Goal: Task Accomplishment & Management: Manage account settings

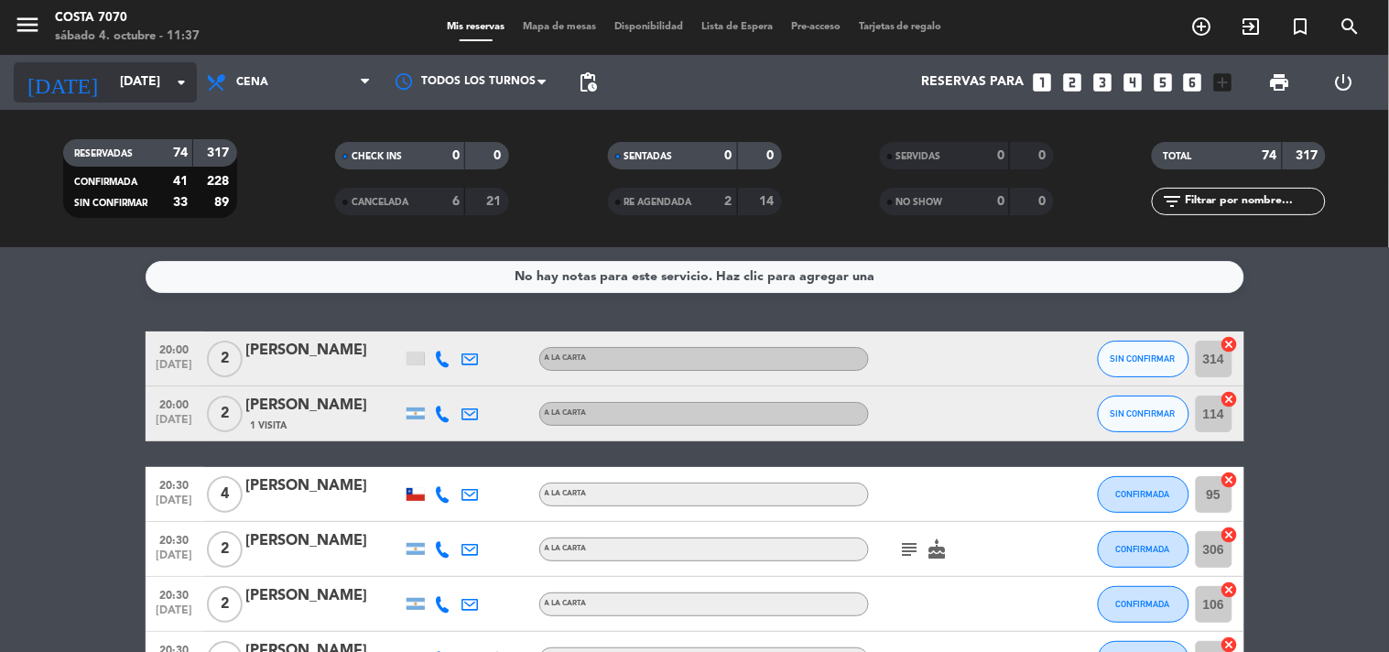
click at [130, 97] on input "[DATE]" at bounding box center [198, 82] width 174 height 33
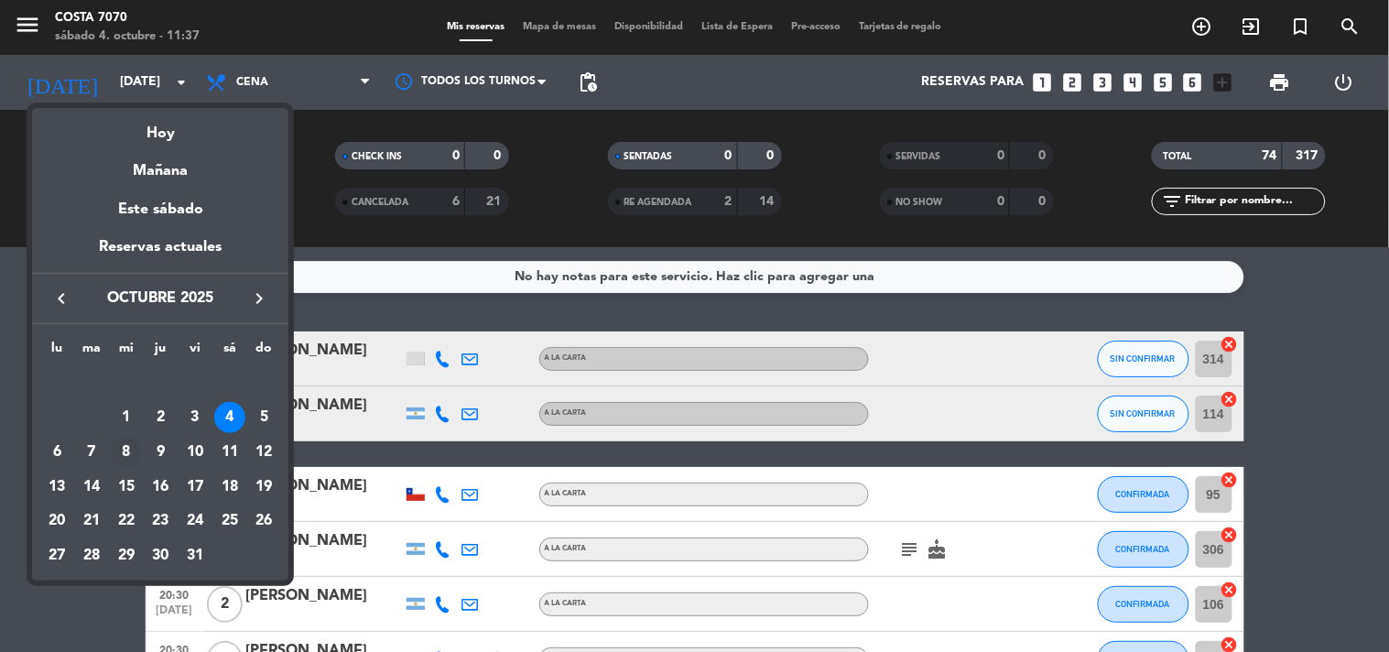
click at [117, 453] on div "8" at bounding box center [126, 452] width 31 height 31
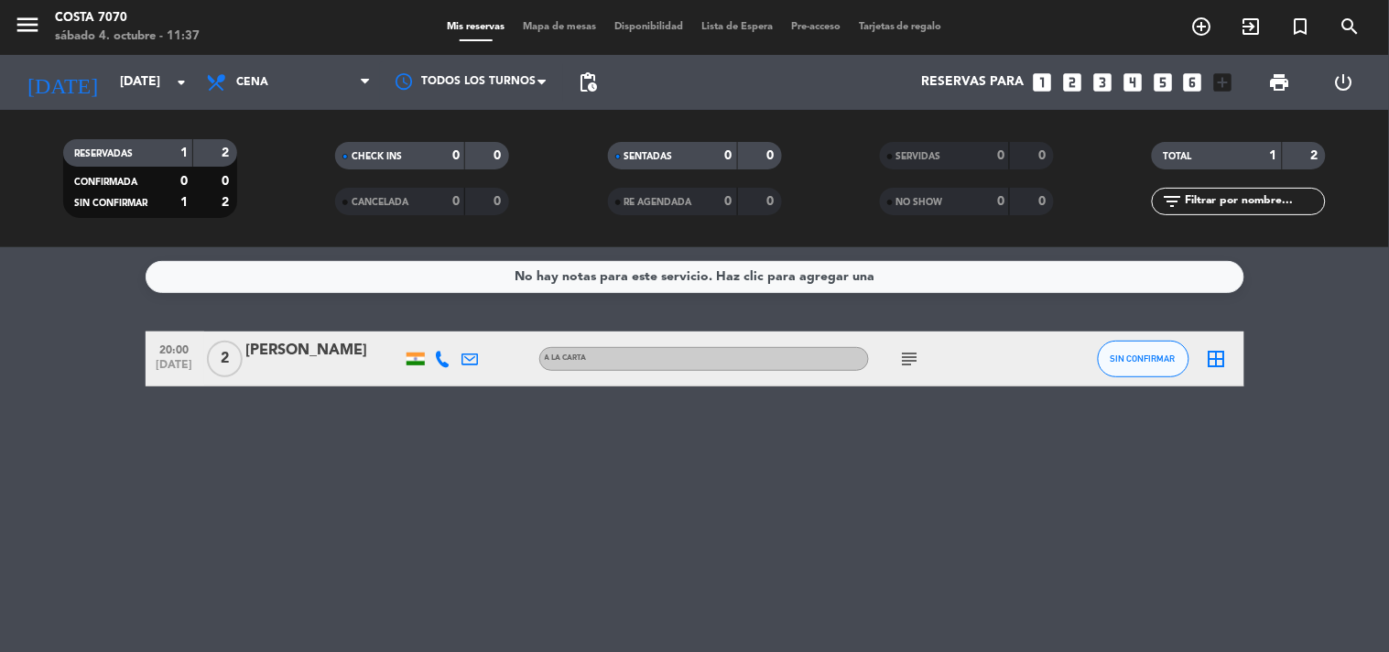
click at [94, 443] on div "No hay notas para este servicio. Haz clic para agregar una 20:00 [DATE] 2 Mitha…" at bounding box center [694, 449] width 1389 height 405
click at [114, 80] on input "[DATE]" at bounding box center [198, 82] width 174 height 33
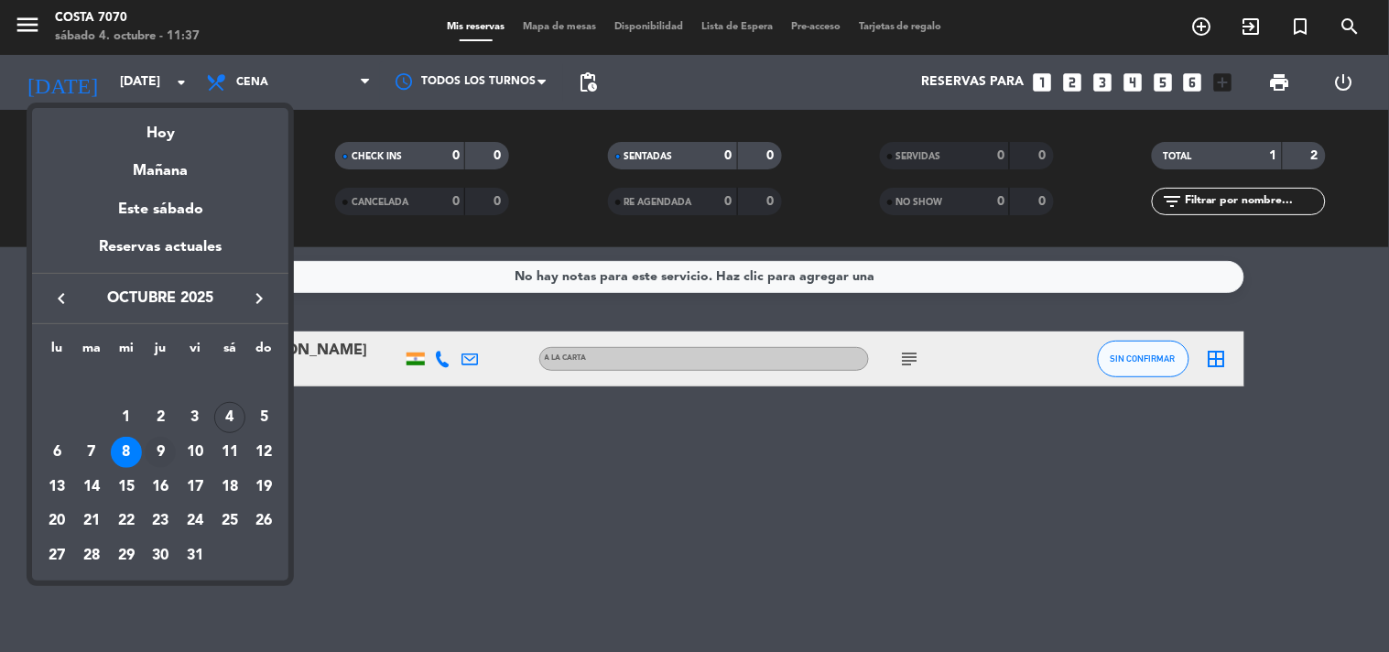
click at [148, 449] on div "9" at bounding box center [160, 452] width 31 height 31
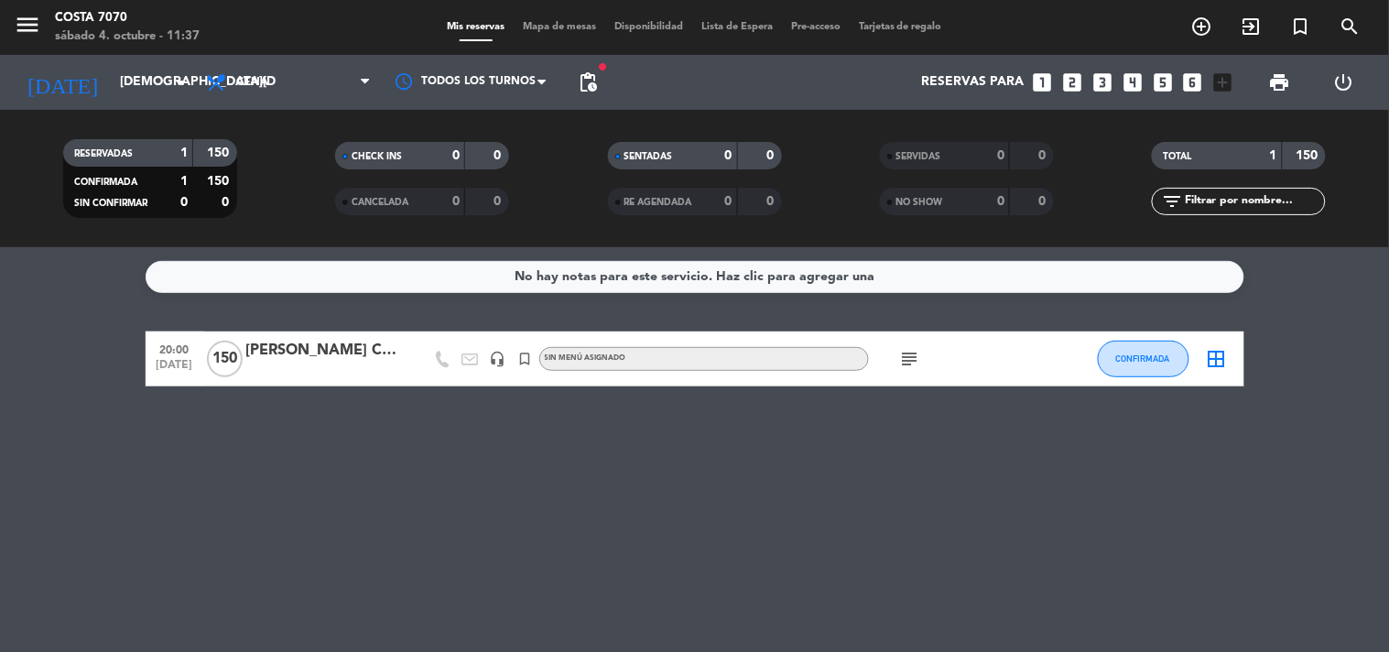
click at [903, 360] on icon "subject" at bounding box center [910, 359] width 22 height 22
click at [122, 76] on input "[DEMOGRAPHIC_DATA][DATE]" at bounding box center [198, 82] width 174 height 33
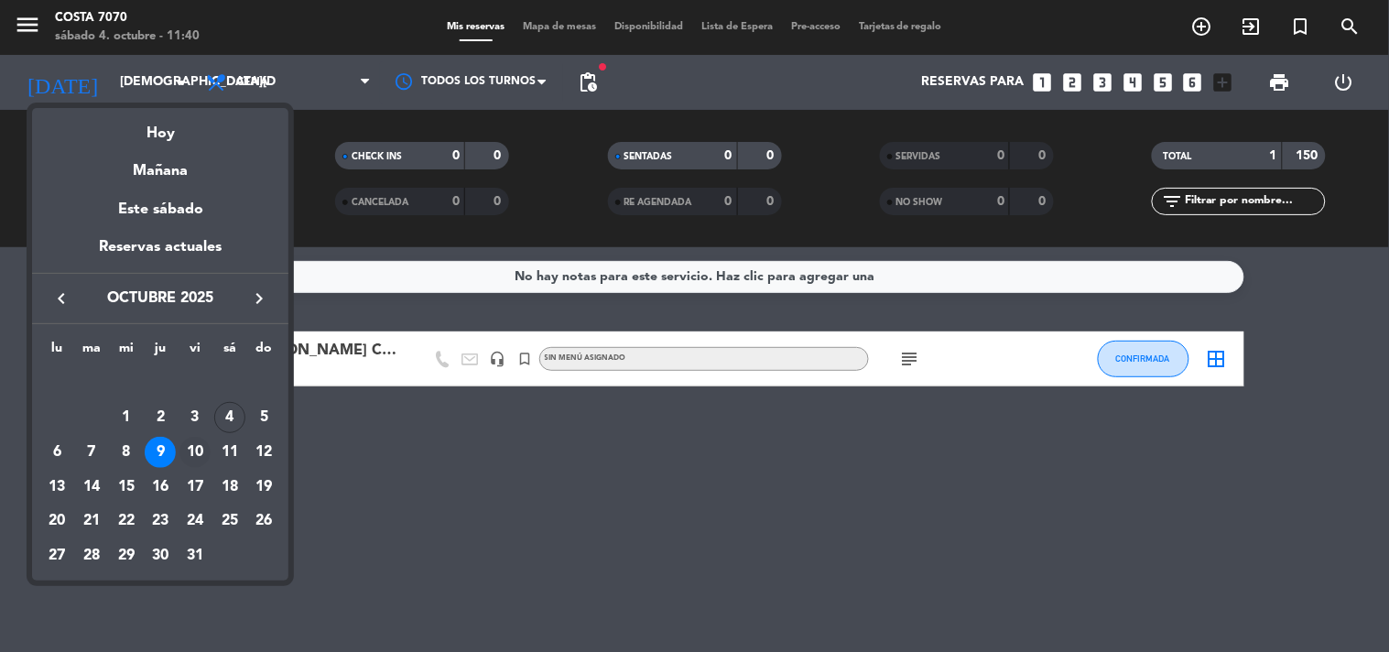
click at [190, 452] on div "10" at bounding box center [194, 452] width 31 height 31
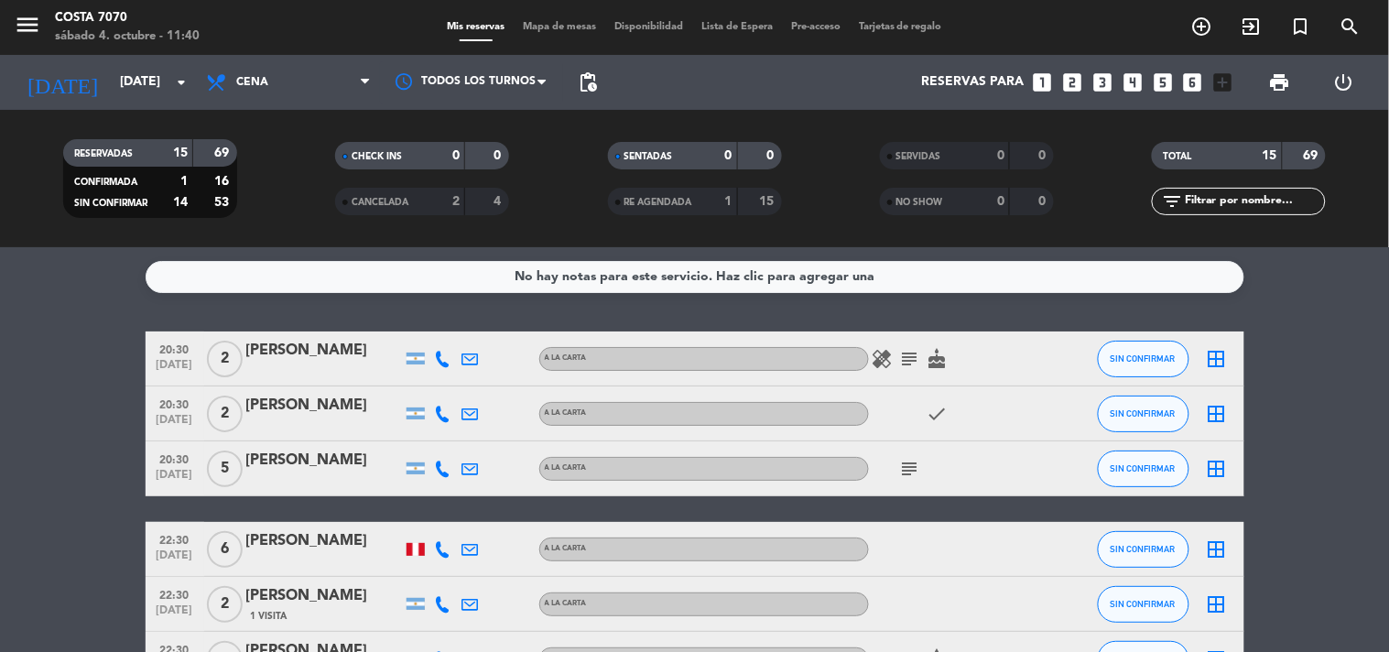
scroll to position [406, 0]
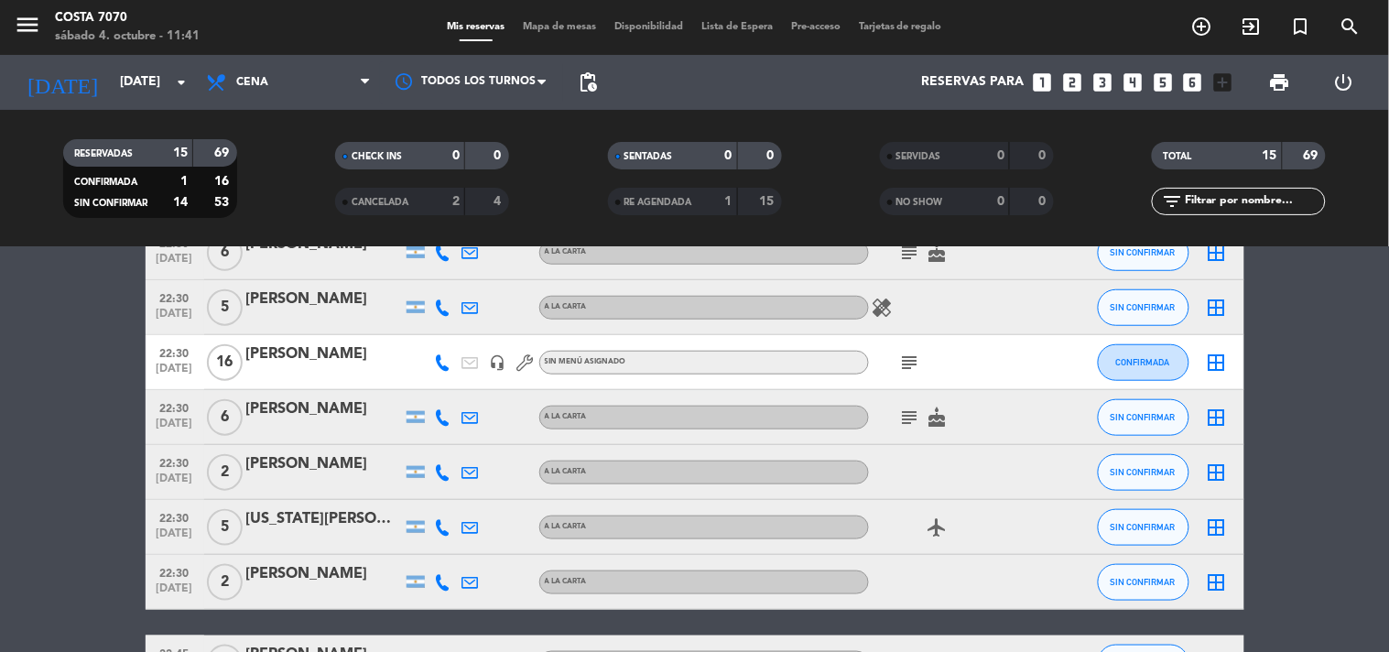
click at [913, 355] on icon "subject" at bounding box center [910, 363] width 22 height 22
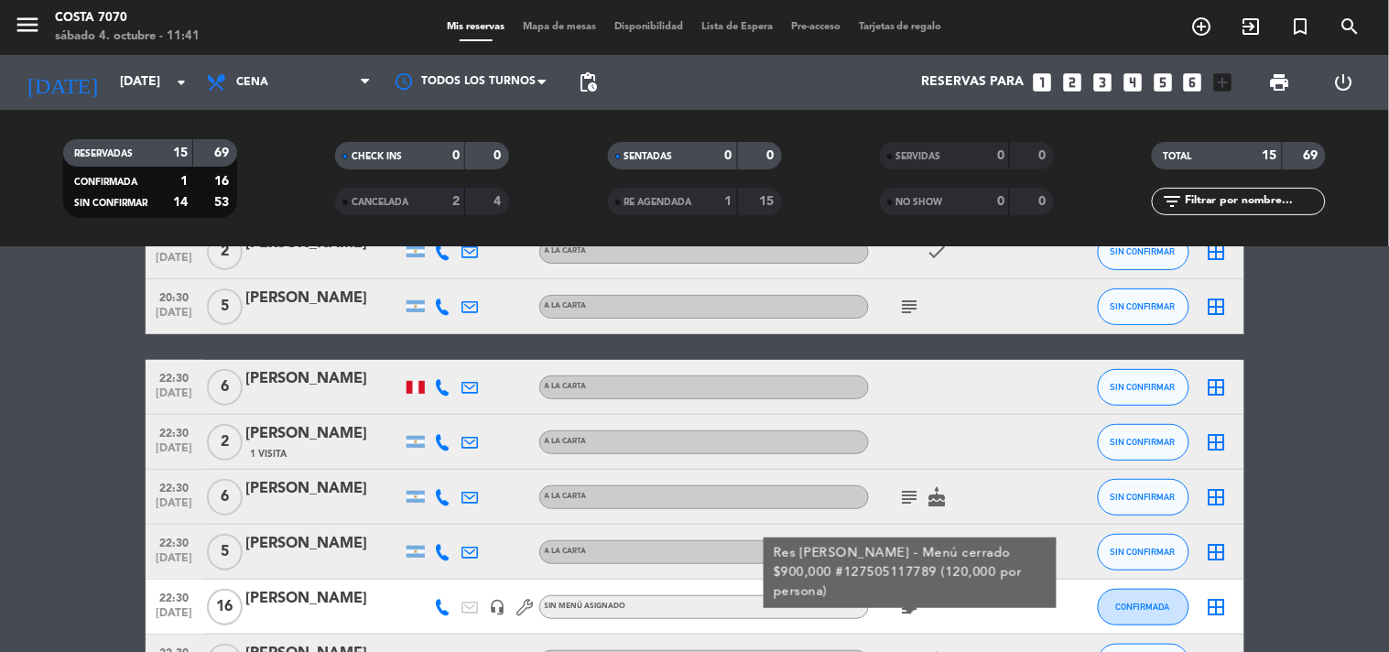
scroll to position [0, 0]
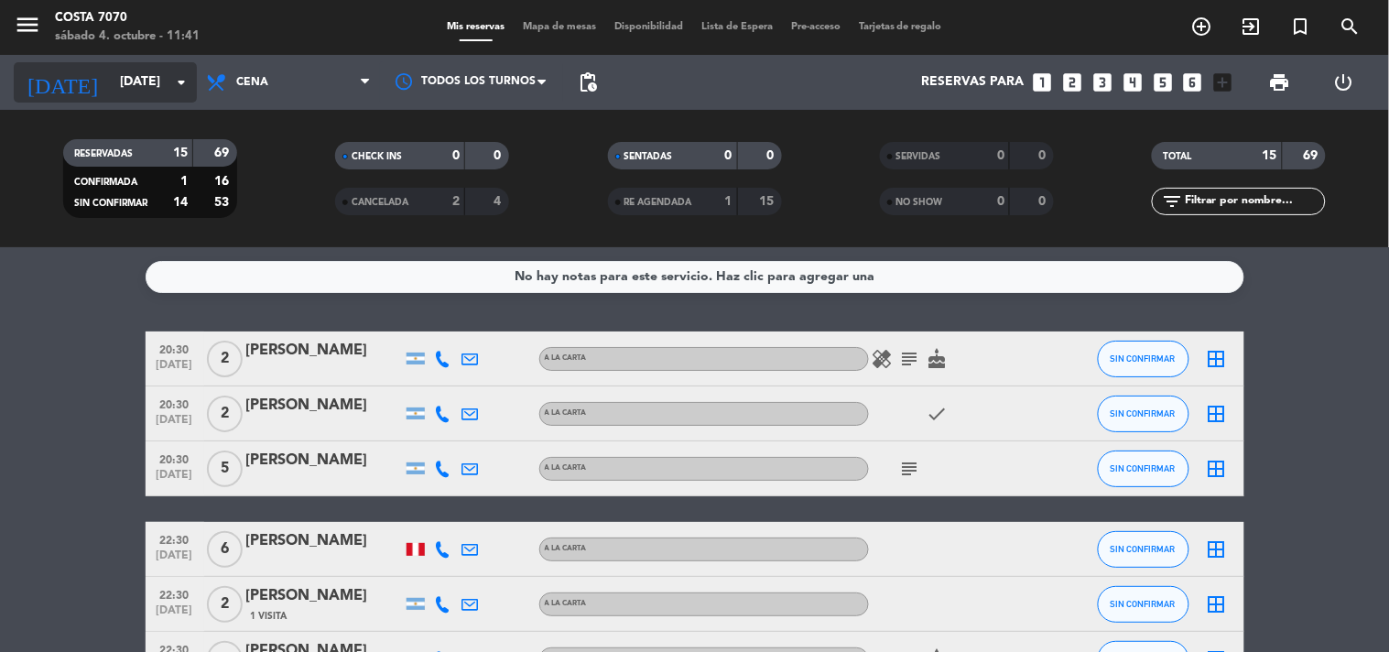
click at [148, 95] on input "[DATE]" at bounding box center [198, 82] width 174 height 33
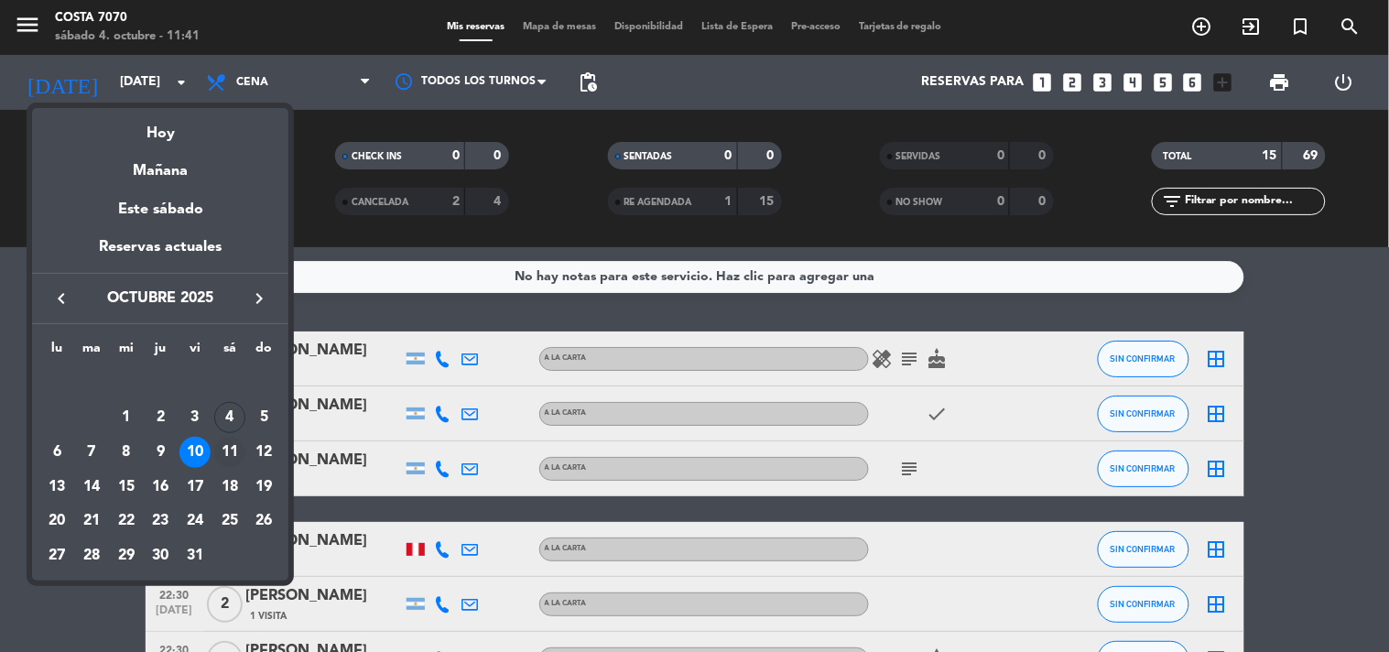
click at [231, 459] on div "11" at bounding box center [229, 452] width 31 height 31
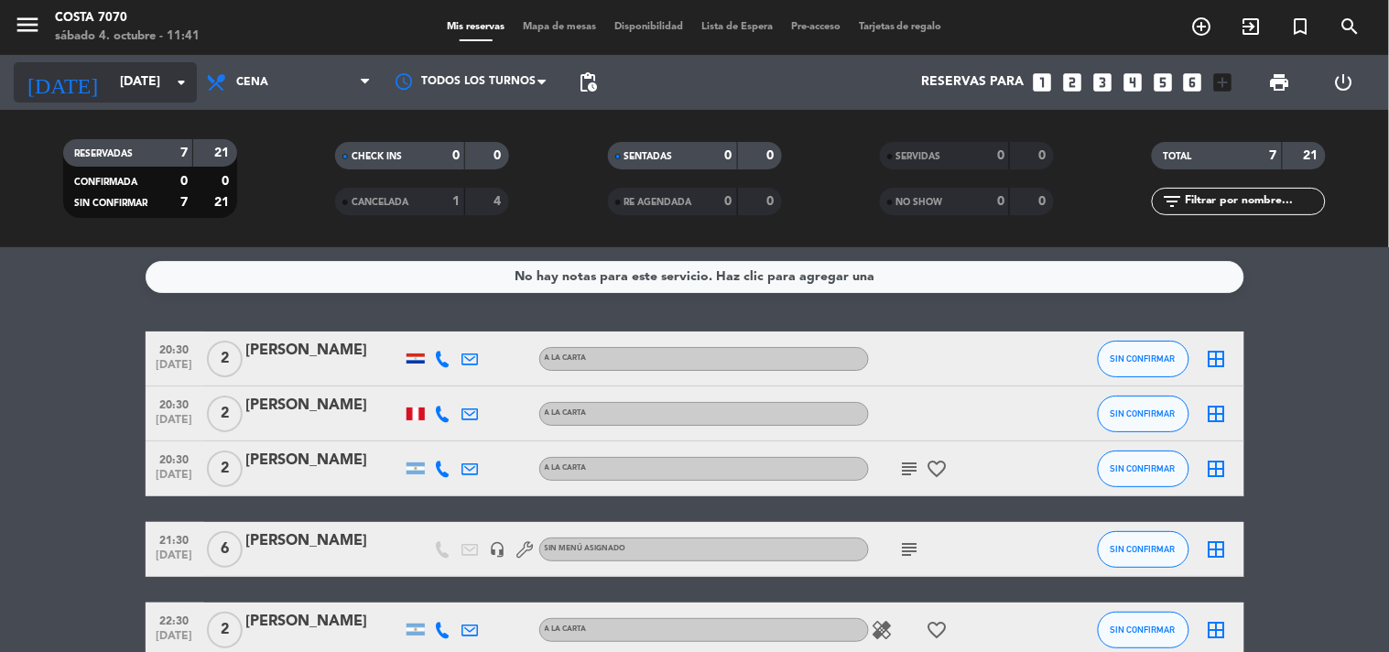
click at [111, 82] on input "[DATE]" at bounding box center [198, 82] width 174 height 33
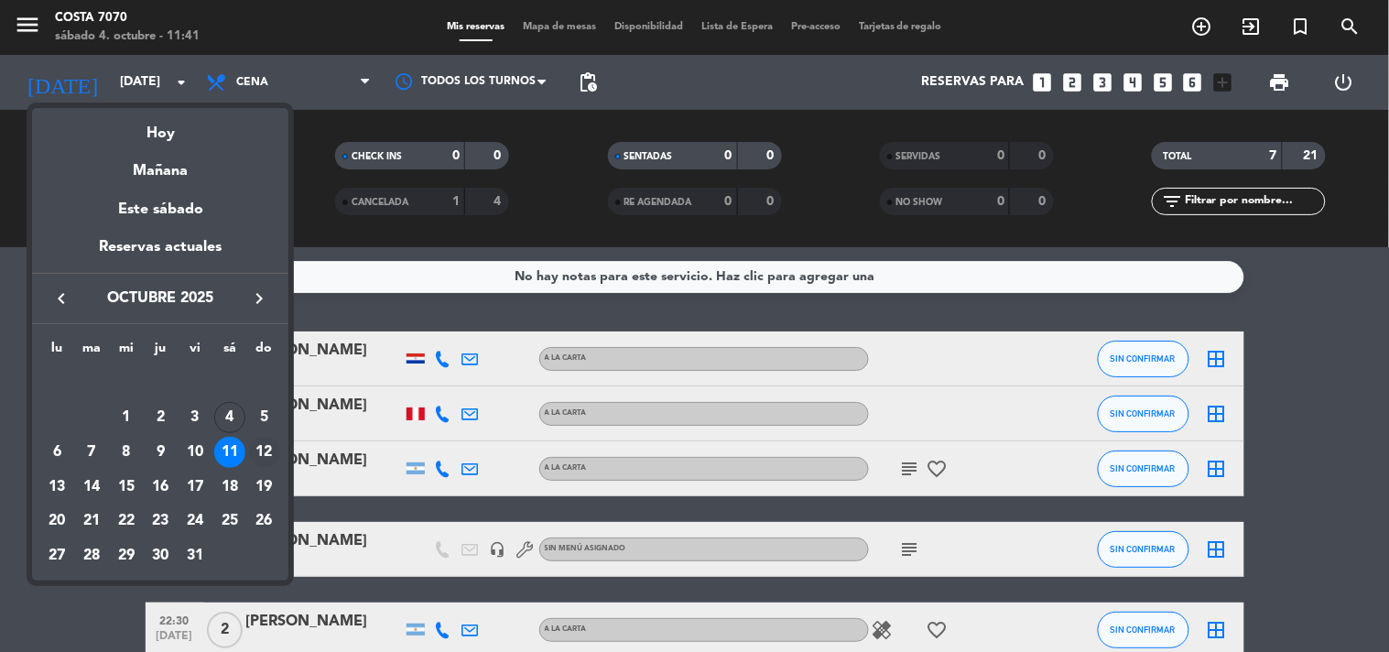
click at [271, 455] on div "12" at bounding box center [264, 452] width 31 height 31
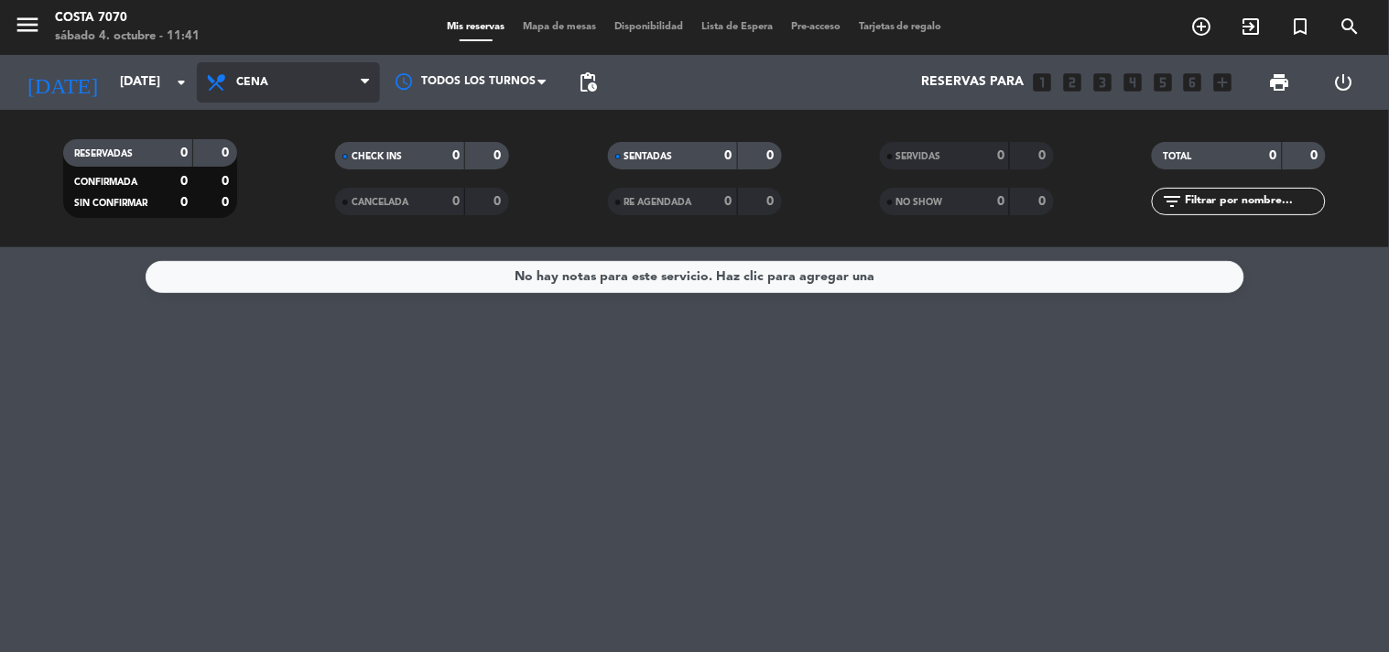
click at [297, 93] on span "Cena" at bounding box center [288, 82] width 183 height 40
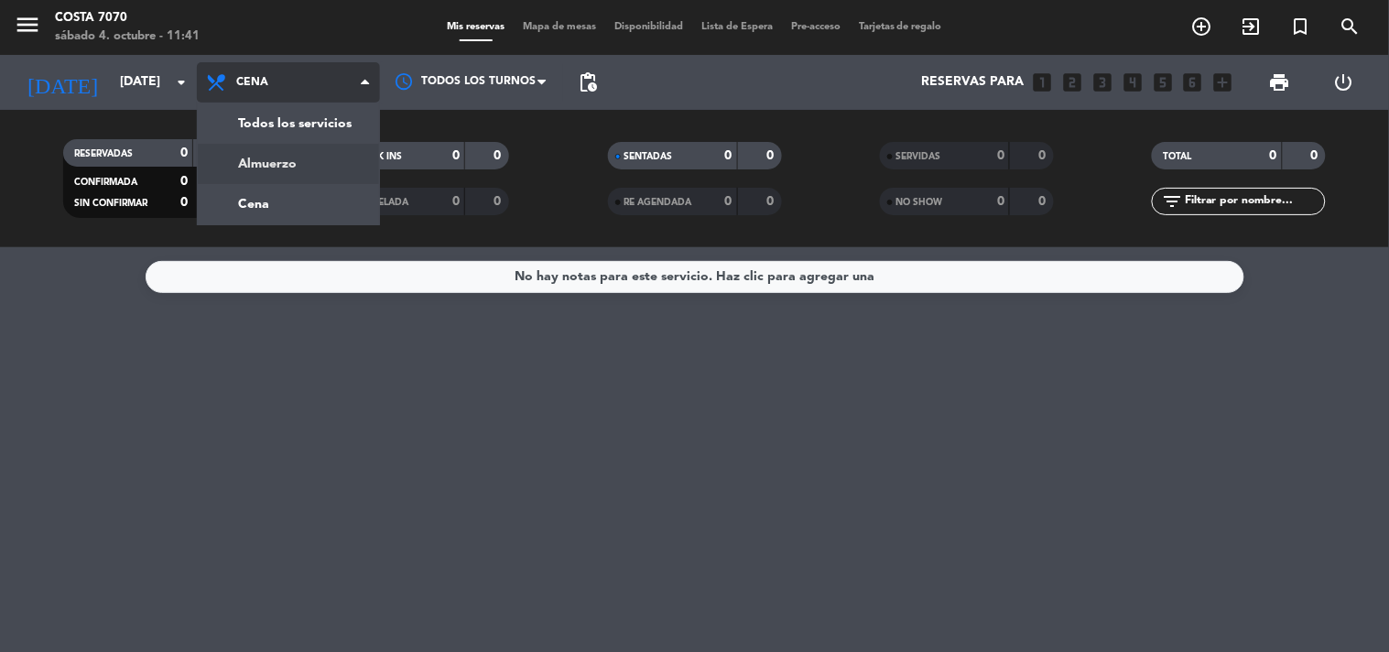
click at [321, 166] on div "menu [PERSON_NAME] 7070 [DATE] 4. octubre - 11:41 Mis reservas Mapa de mesas Di…" at bounding box center [694, 123] width 1389 height 247
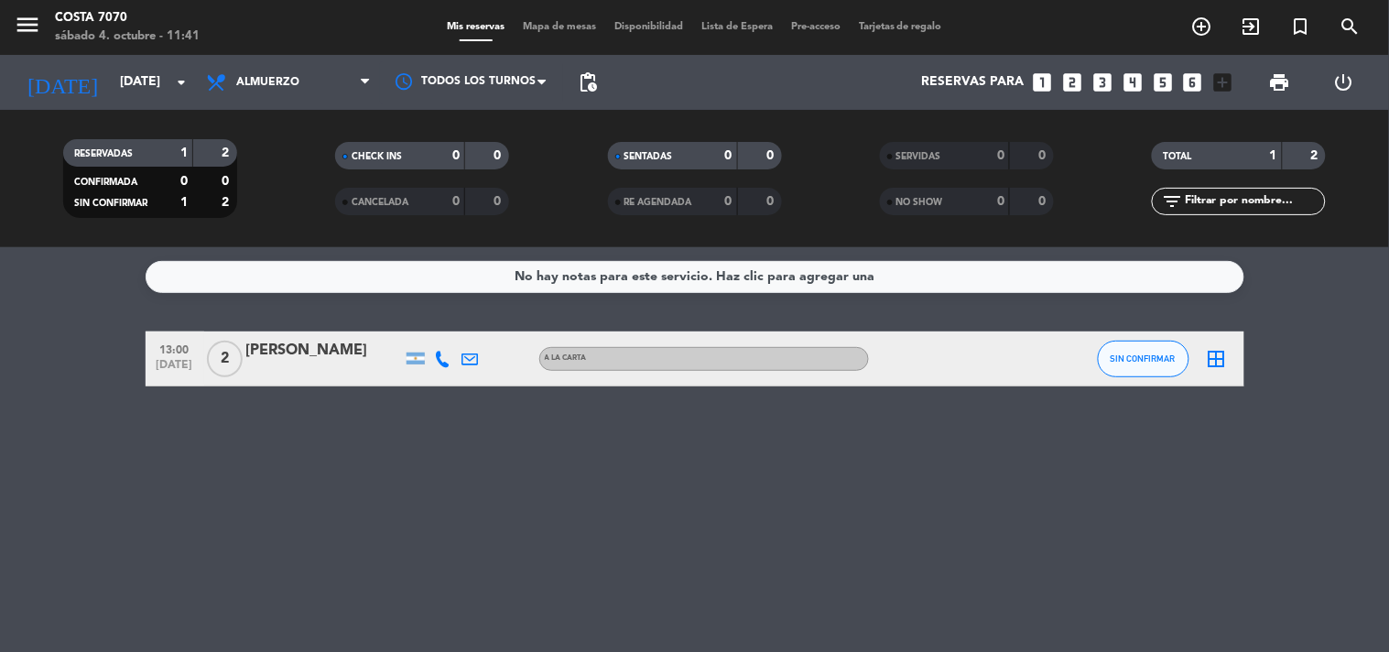
click at [305, 68] on span "Almuerzo" at bounding box center [288, 82] width 183 height 40
click at [162, 81] on input "[DATE]" at bounding box center [198, 82] width 174 height 33
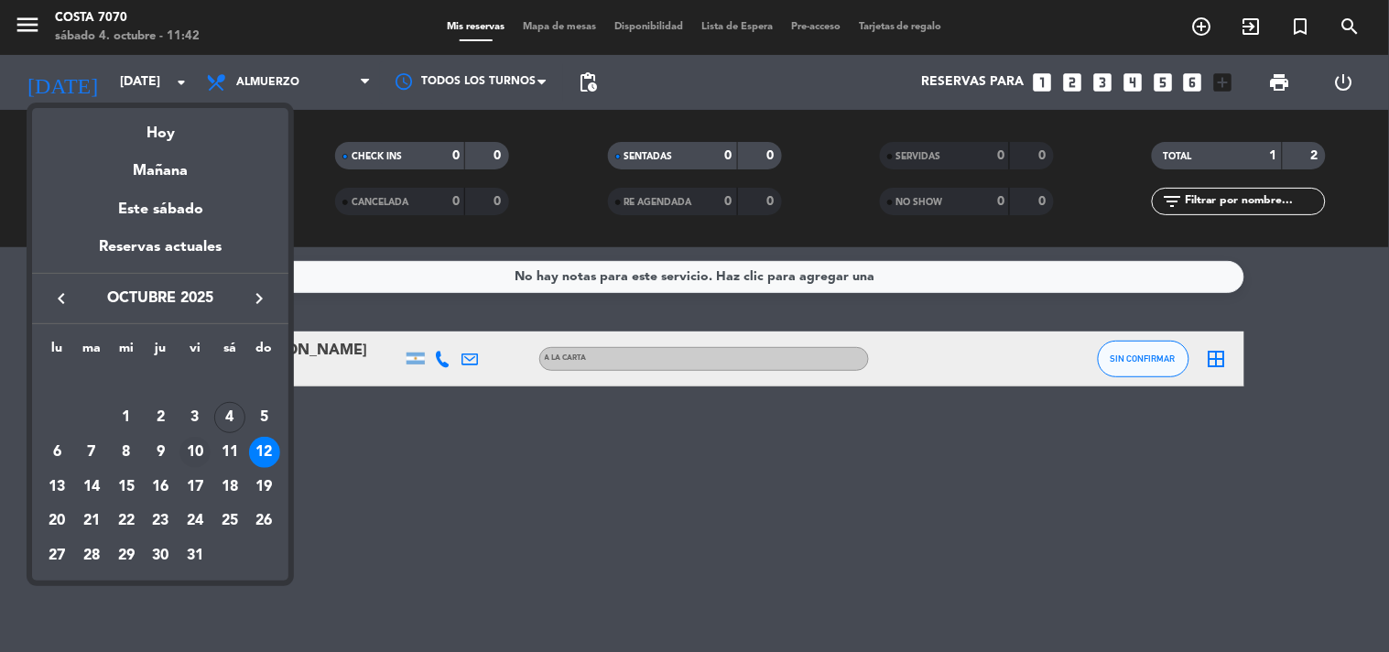
click at [195, 452] on div "10" at bounding box center [194, 452] width 31 height 31
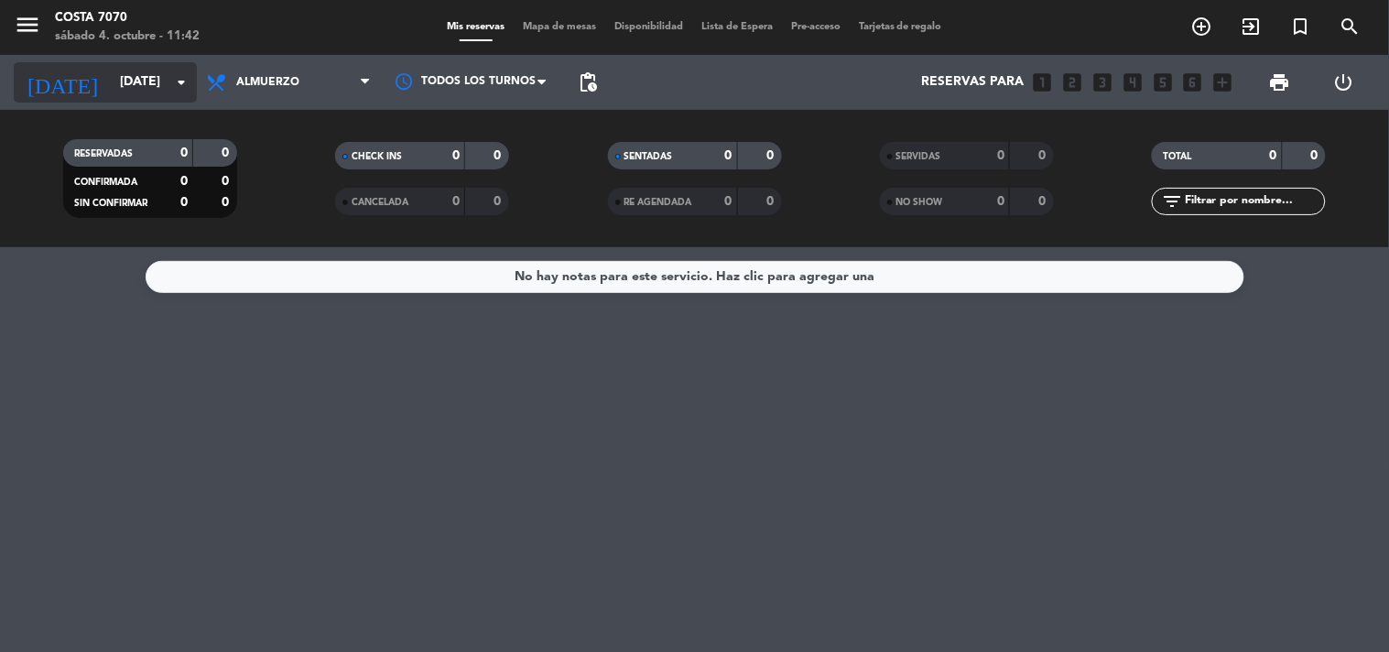
click at [131, 86] on input "[DATE]" at bounding box center [198, 82] width 174 height 33
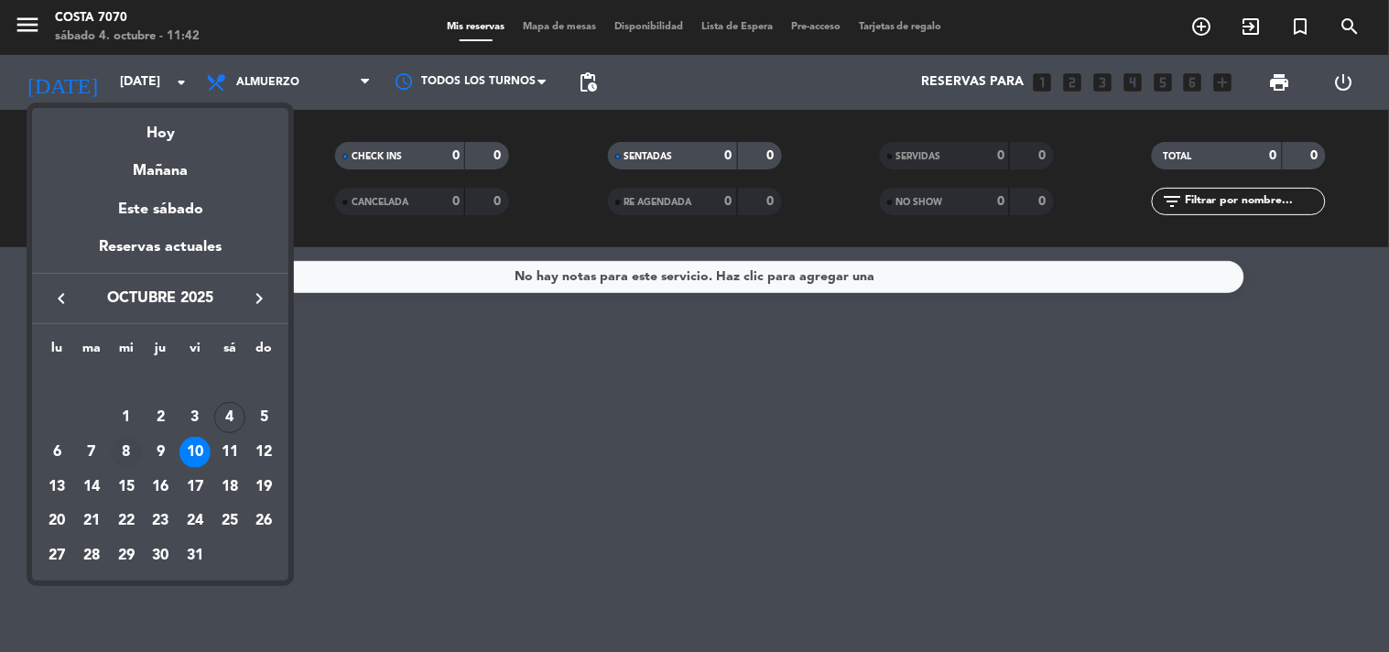
click at [126, 452] on div "8" at bounding box center [126, 452] width 31 height 31
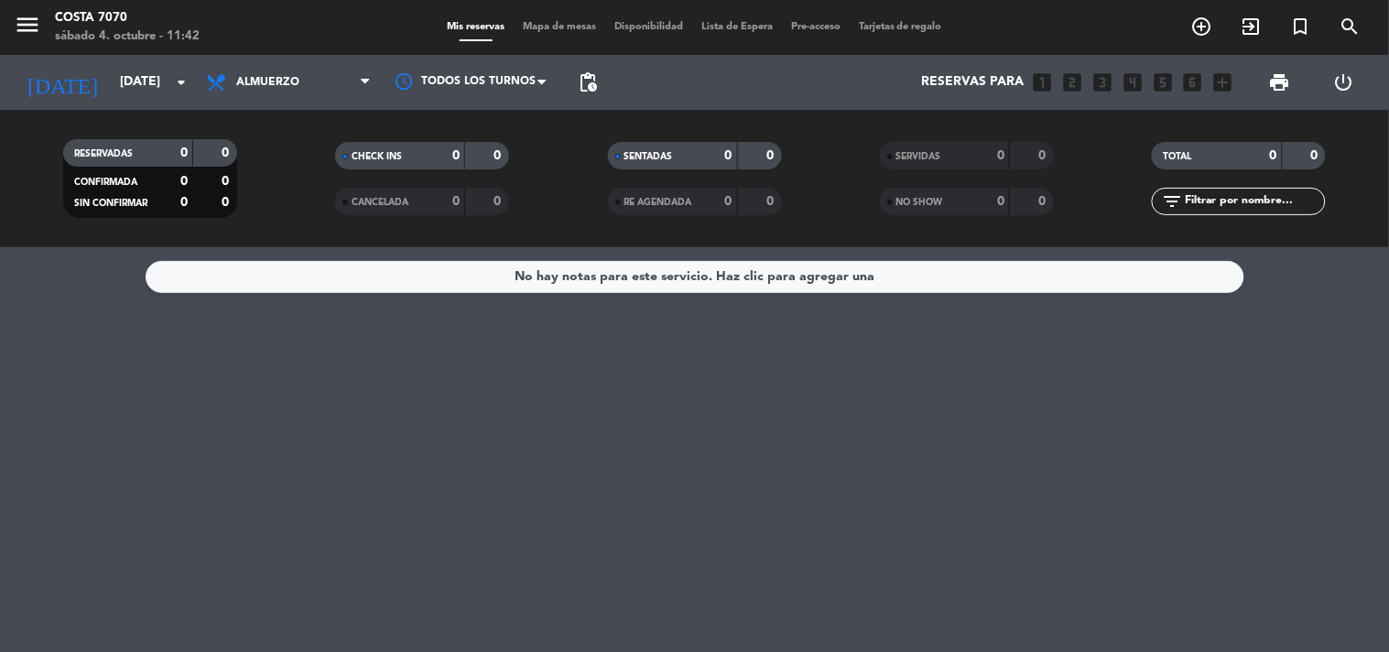
type input "[DATE]"
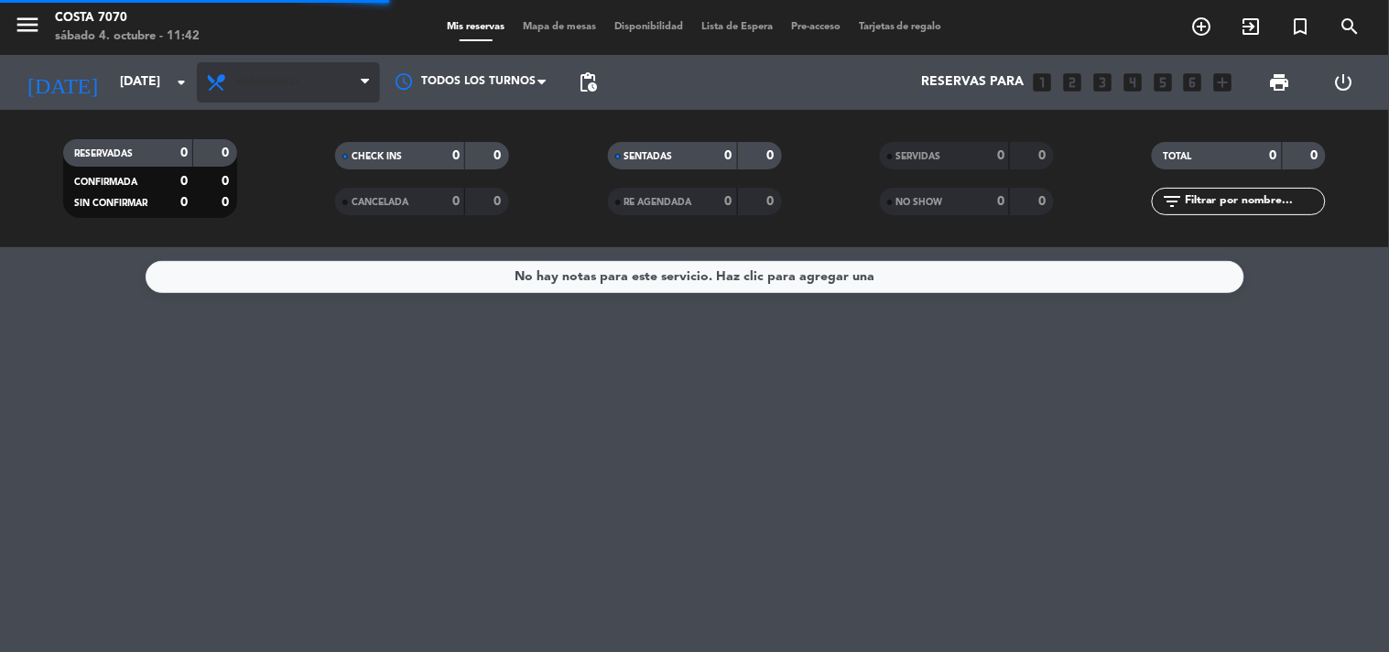
click at [281, 97] on span "Almuerzo" at bounding box center [288, 82] width 183 height 40
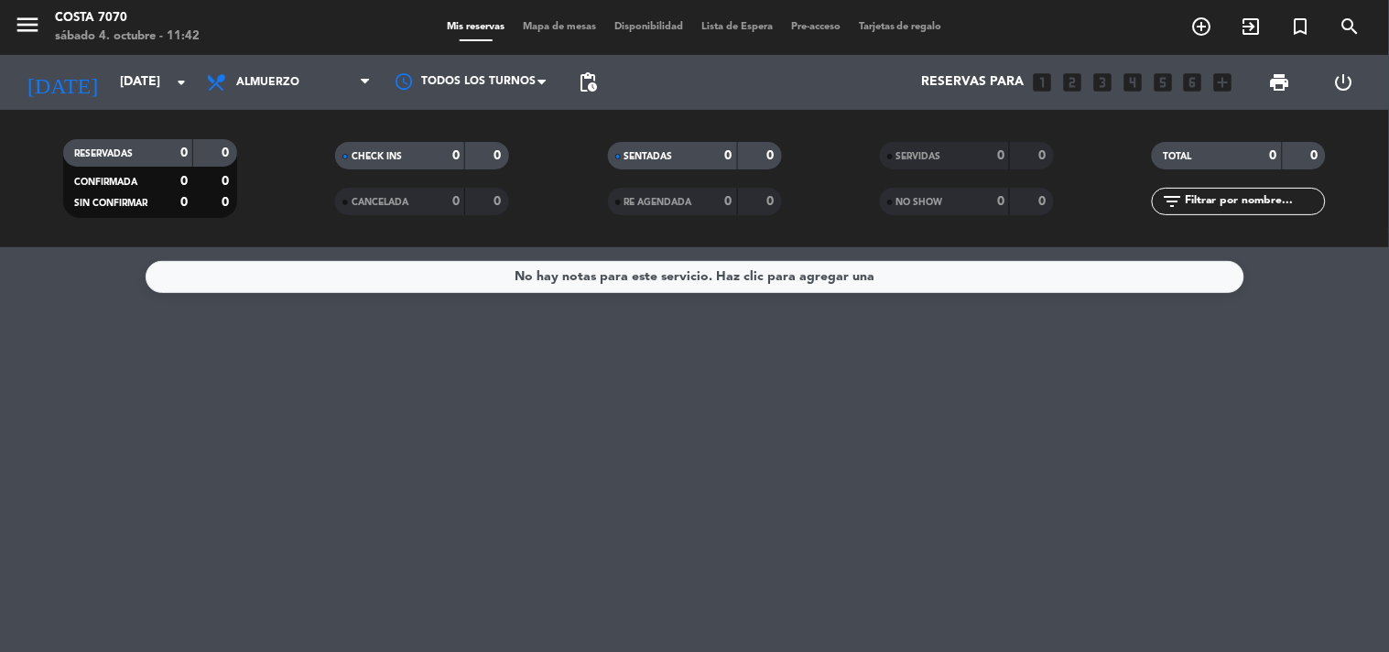
click at [287, 120] on div "RESERVADAS 0 0 CONFIRMADA 0 0 SIN CONFIRMAR 0 0 CHECK INS 0 0 CANCELADA 0 0 SEN…" at bounding box center [694, 178] width 1389 height 137
click at [287, 88] on span "Almuerzo" at bounding box center [267, 82] width 63 height 13
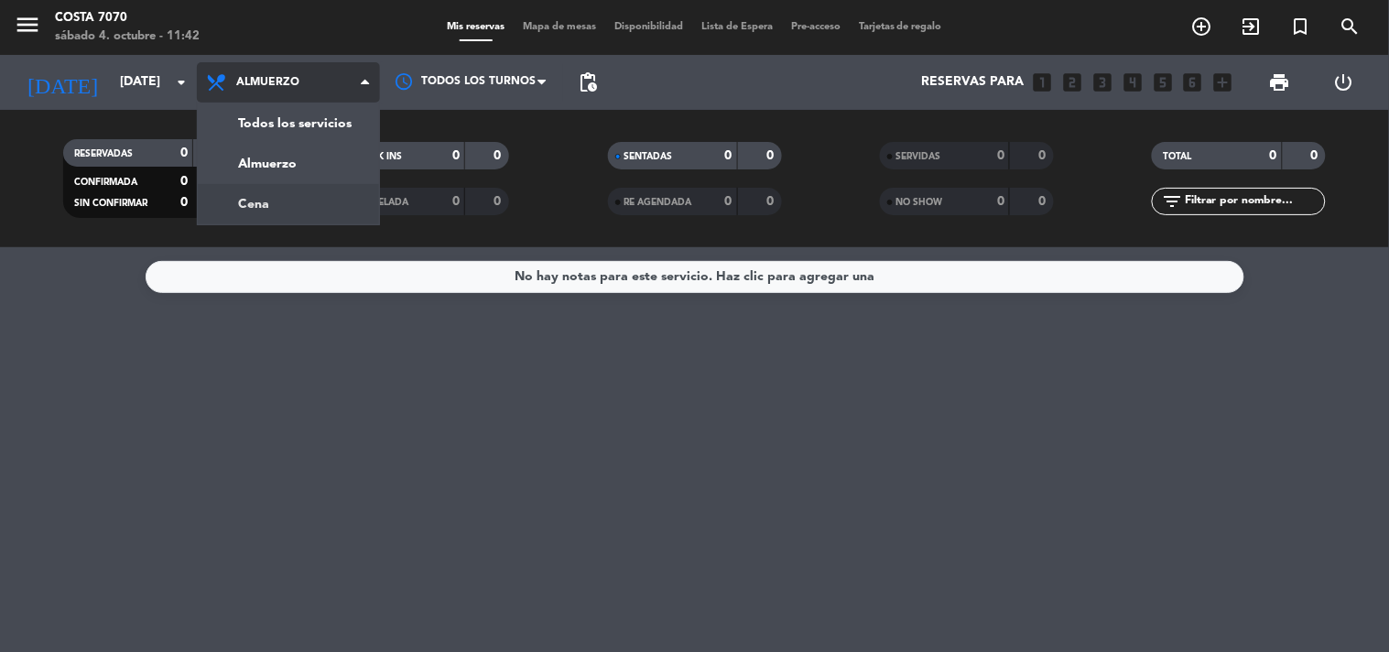
click at [269, 194] on div "menu [PERSON_NAME] 7070 [DATE] 4. octubre - 11:42 Mis reservas Mapa de mesas Di…" at bounding box center [694, 123] width 1389 height 247
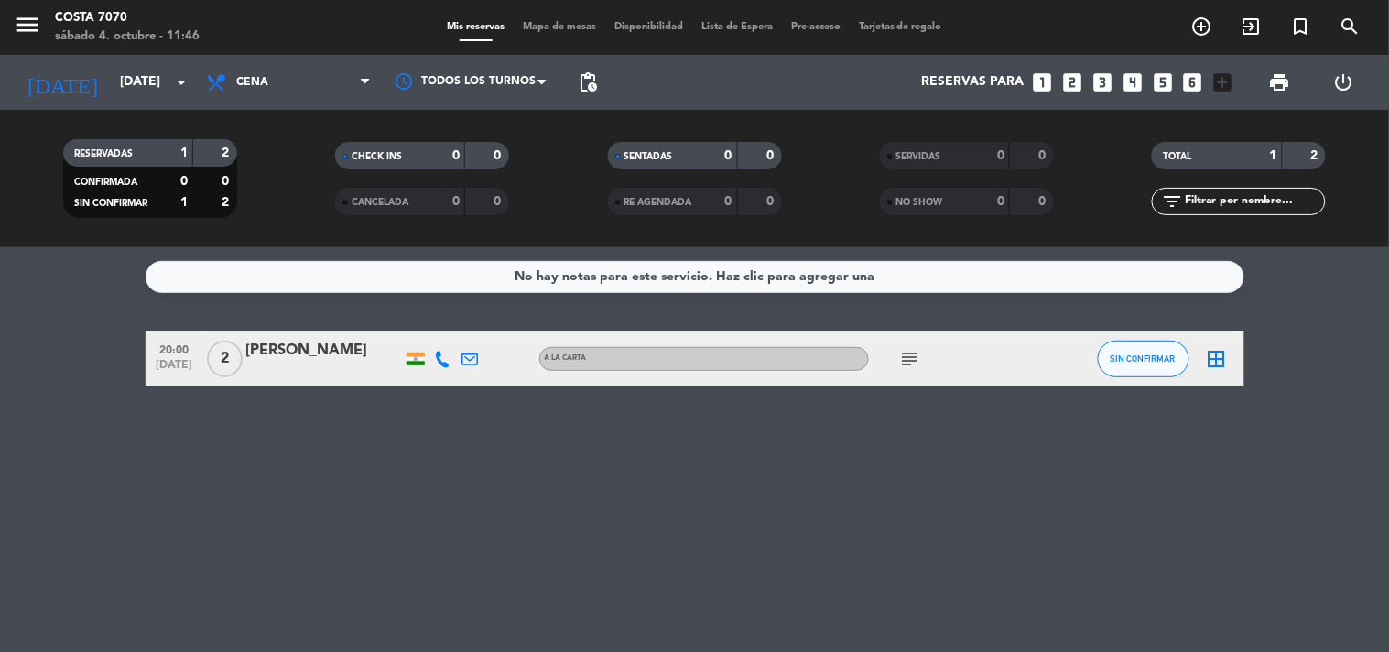
click at [1188, 84] on icon "looks_6" at bounding box center [1193, 82] width 24 height 24
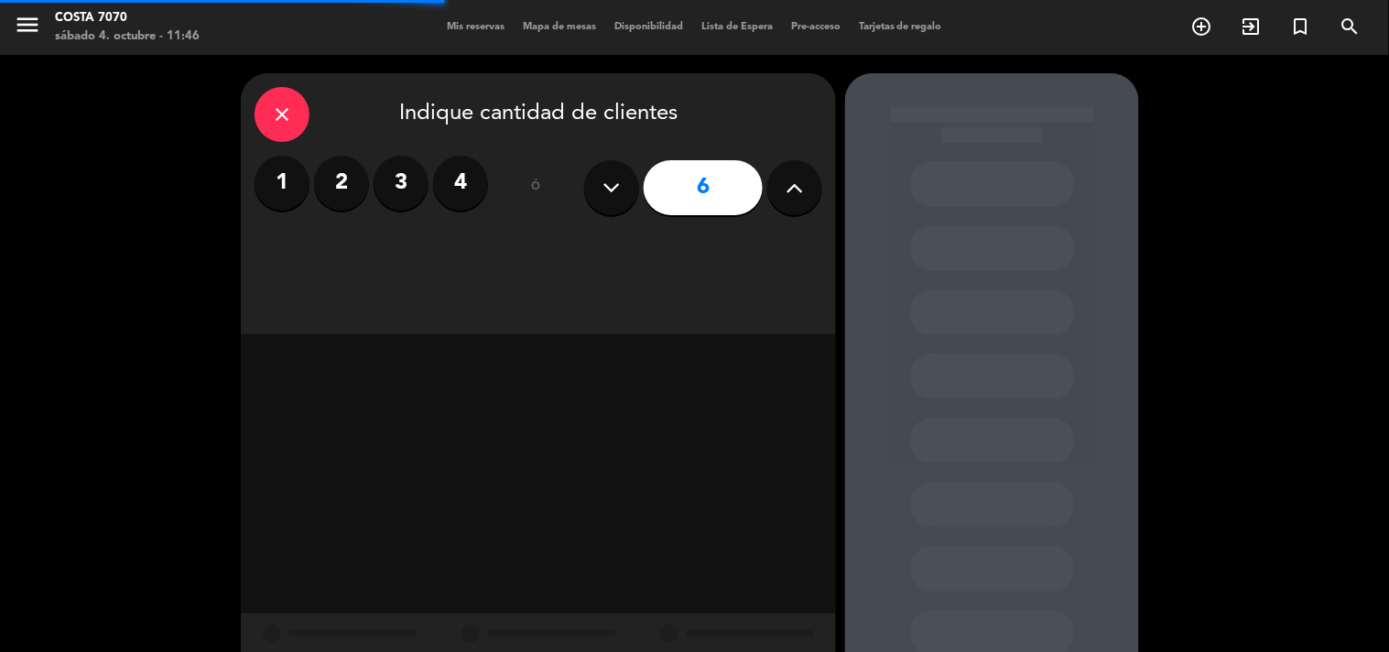
click at [789, 190] on icon at bounding box center [794, 187] width 17 height 27
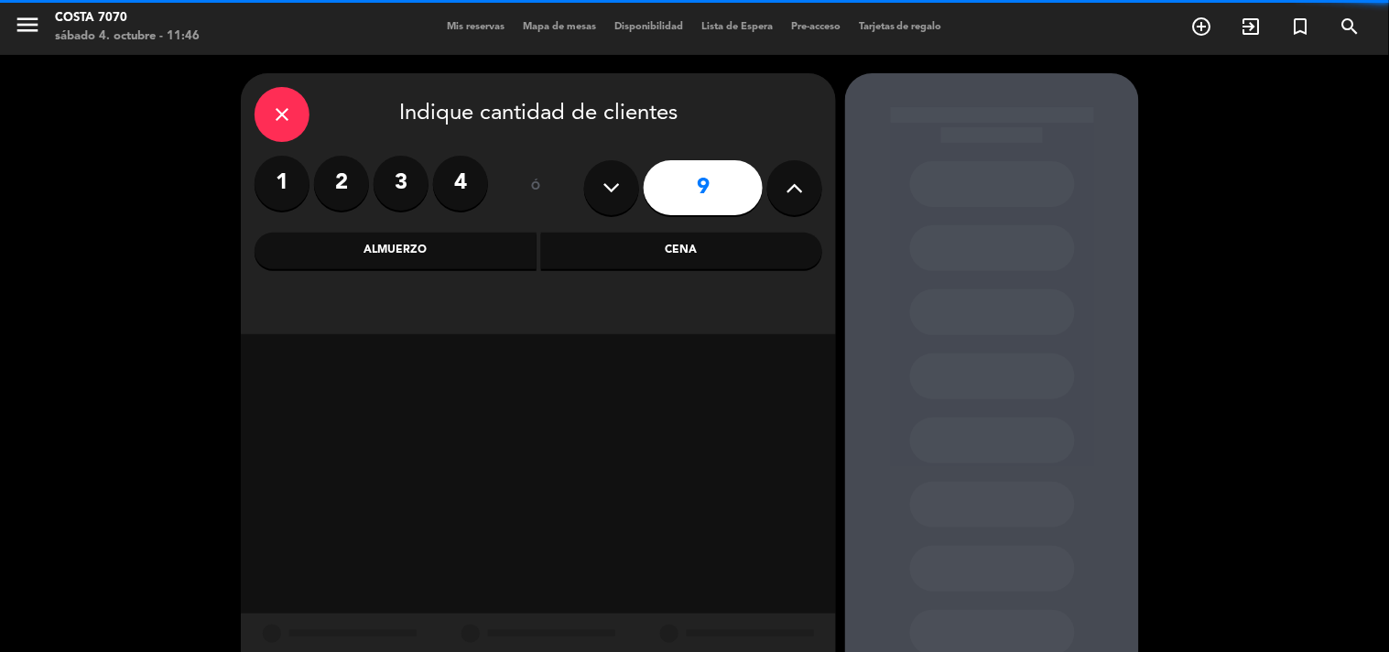
click at [789, 190] on icon at bounding box center [794, 187] width 17 height 27
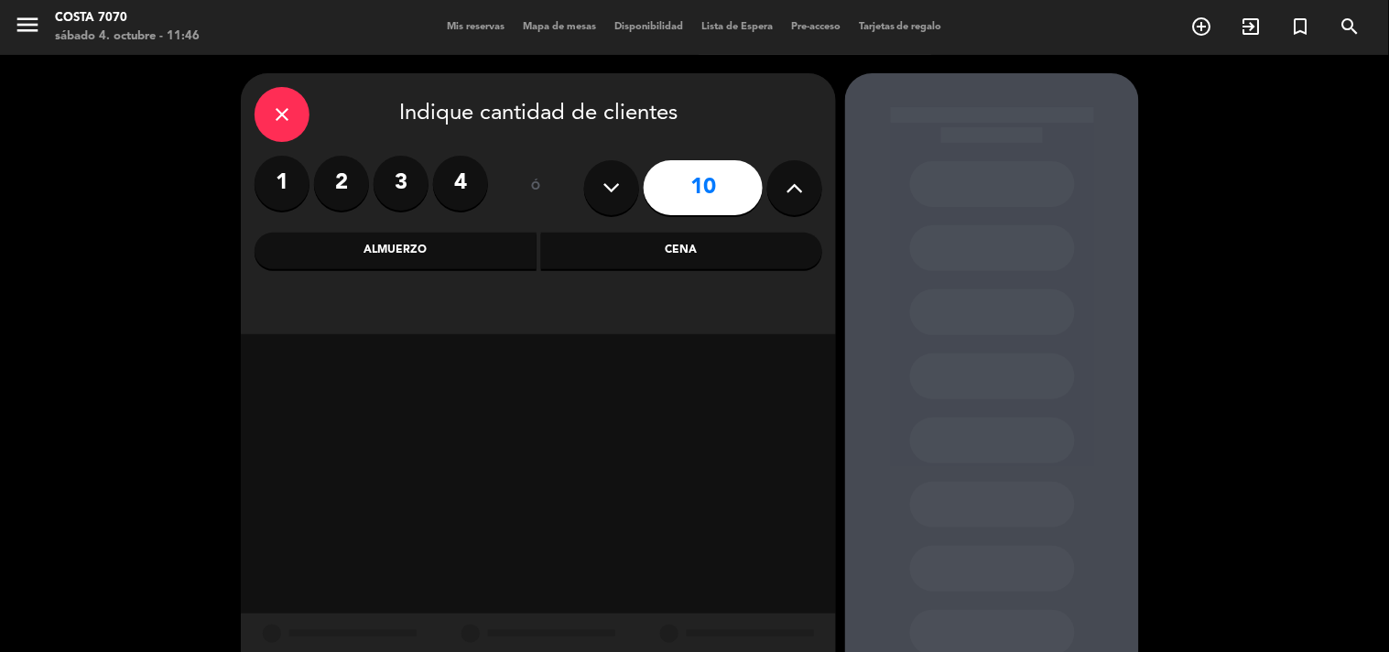
click at [789, 190] on icon at bounding box center [794, 187] width 17 height 27
type input "12"
click at [717, 249] on div "Cena" at bounding box center [682, 251] width 282 height 37
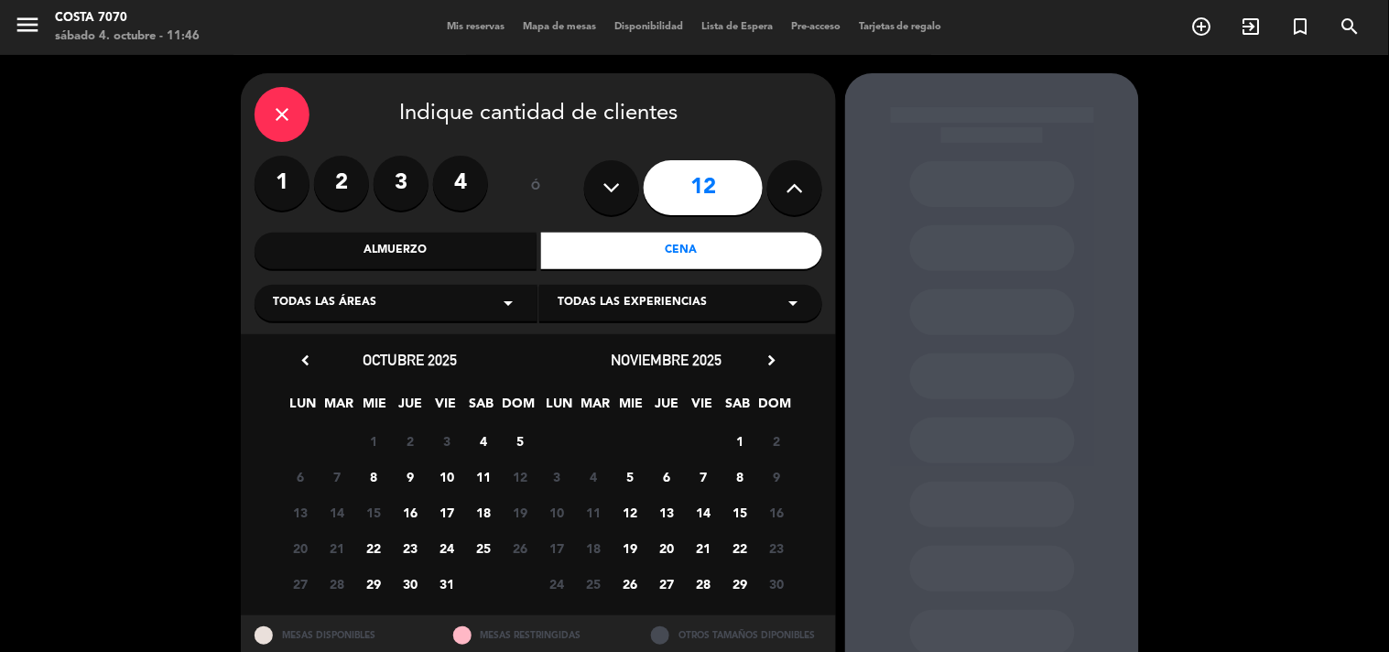
click at [373, 471] on span "8" at bounding box center [374, 476] width 30 height 30
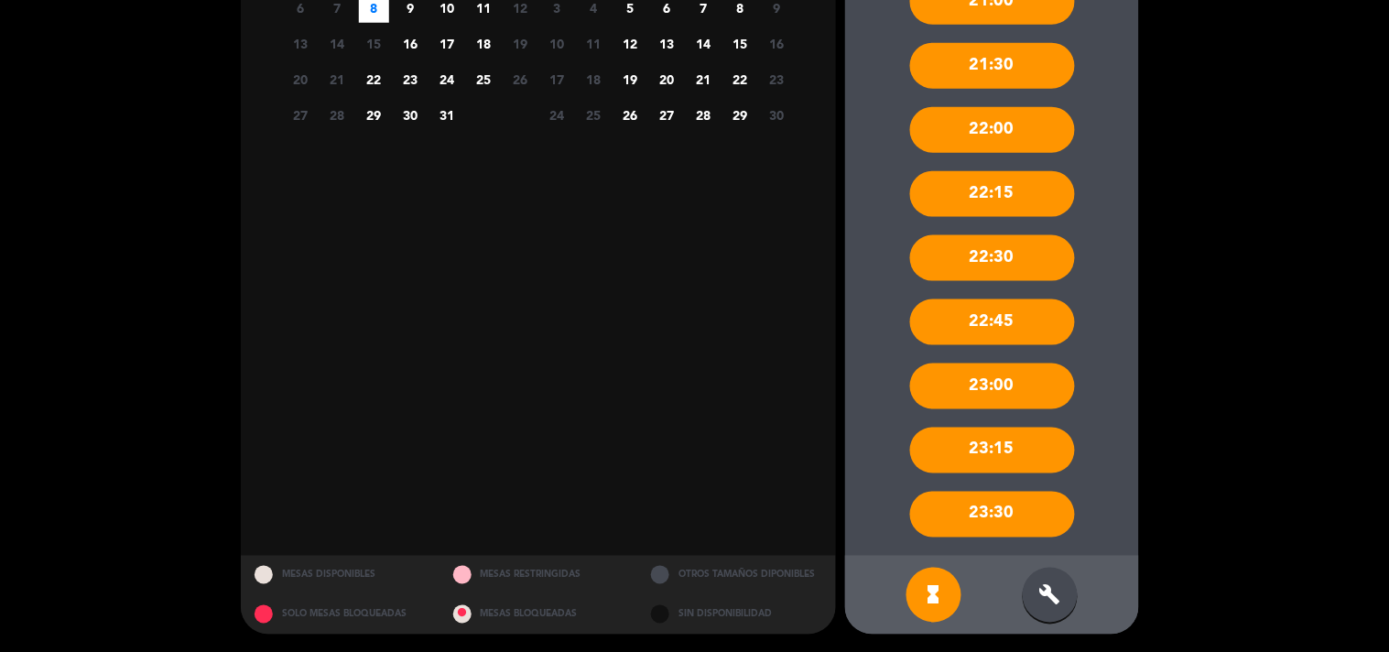
click at [1049, 586] on icon "build" at bounding box center [1050, 595] width 22 height 22
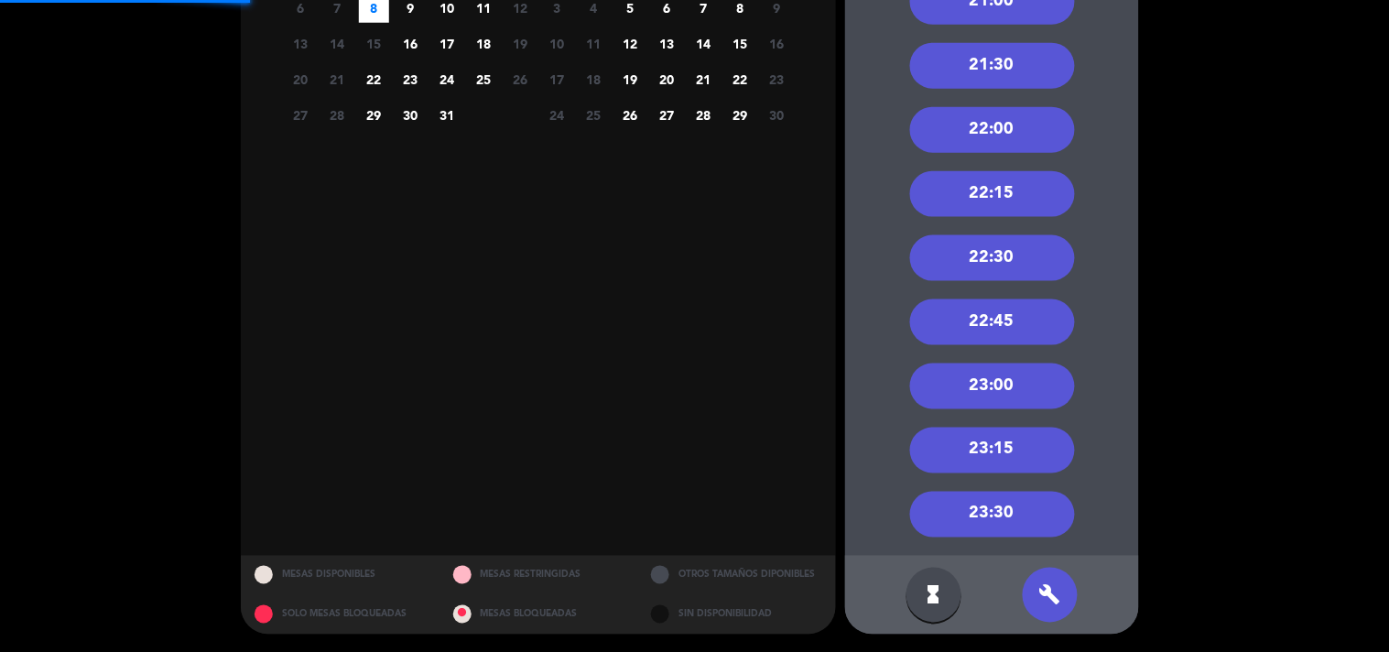
scroll to position [61, 0]
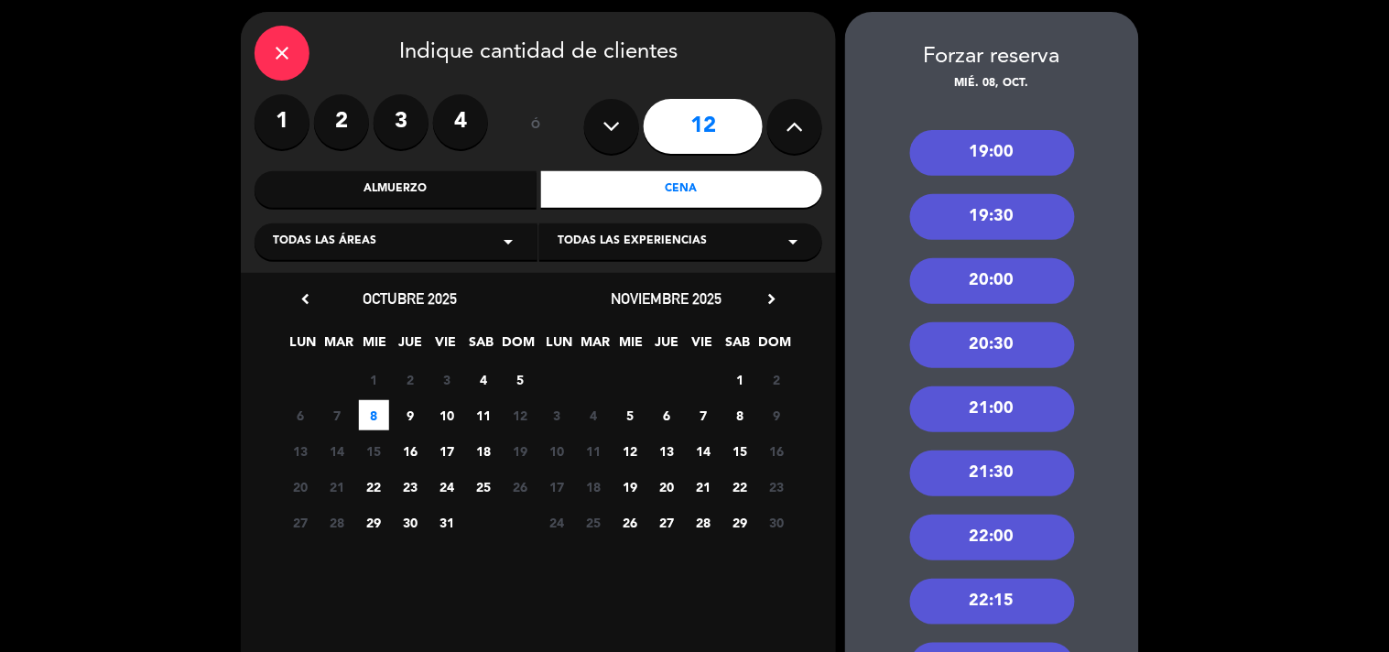
click at [1051, 336] on div "20:30" at bounding box center [992, 345] width 165 height 46
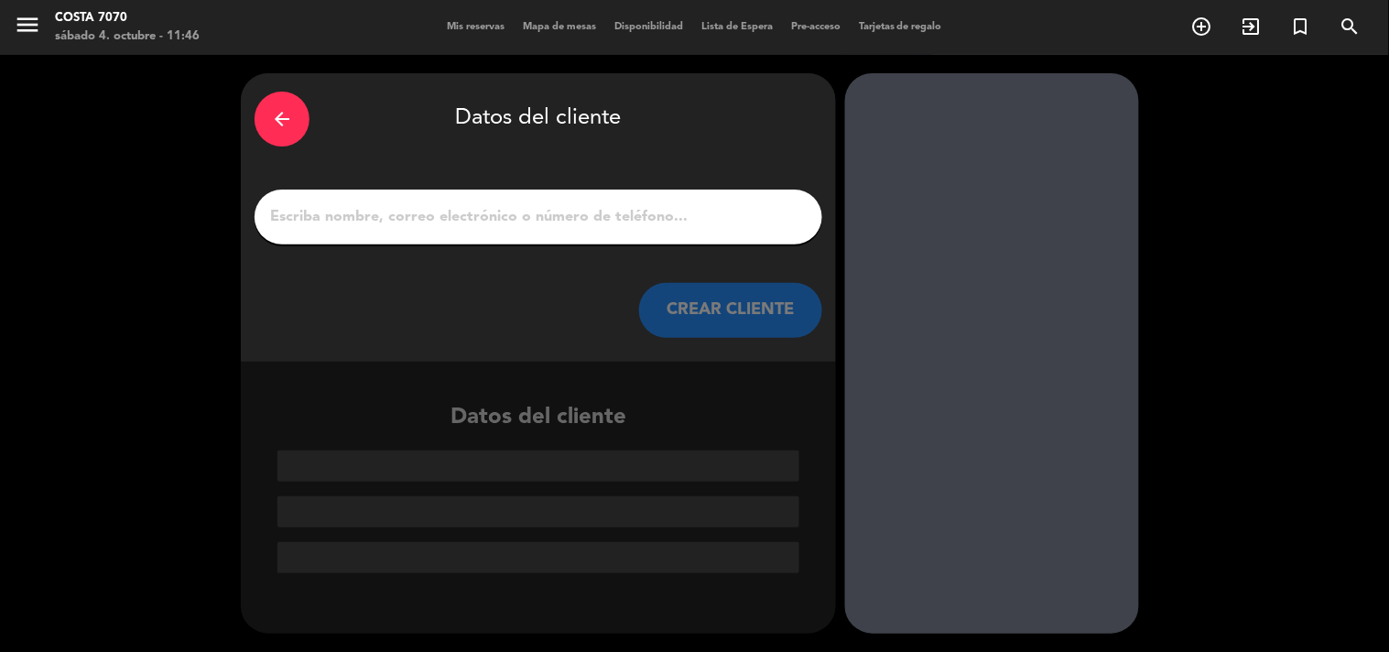
click at [593, 197] on div at bounding box center [538, 216] width 568 height 55
click at [587, 211] on input "1" at bounding box center [538, 217] width 540 height 26
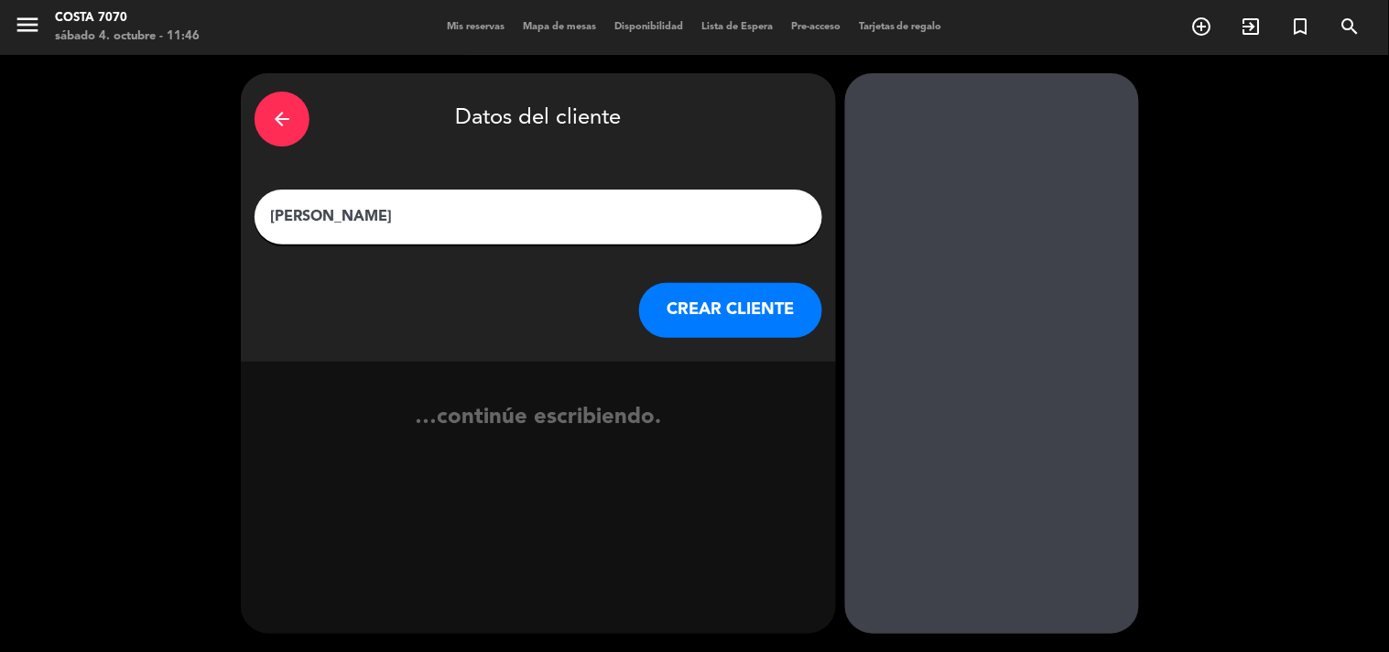
type input "[PERSON_NAME]"
click at [708, 317] on button "CREAR CLIENTE" at bounding box center [730, 310] width 183 height 55
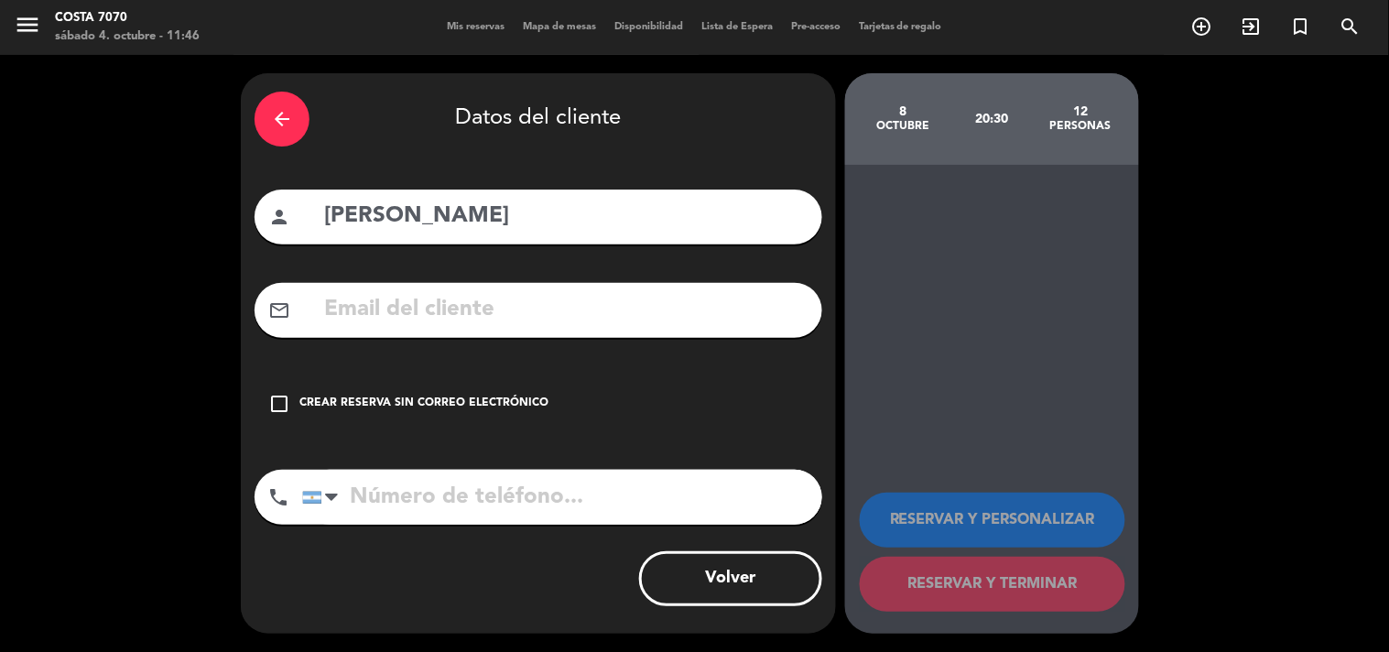
click at [534, 381] on div "check_box_outline_blank Crear reserva sin correo electrónico" at bounding box center [538, 403] width 568 height 55
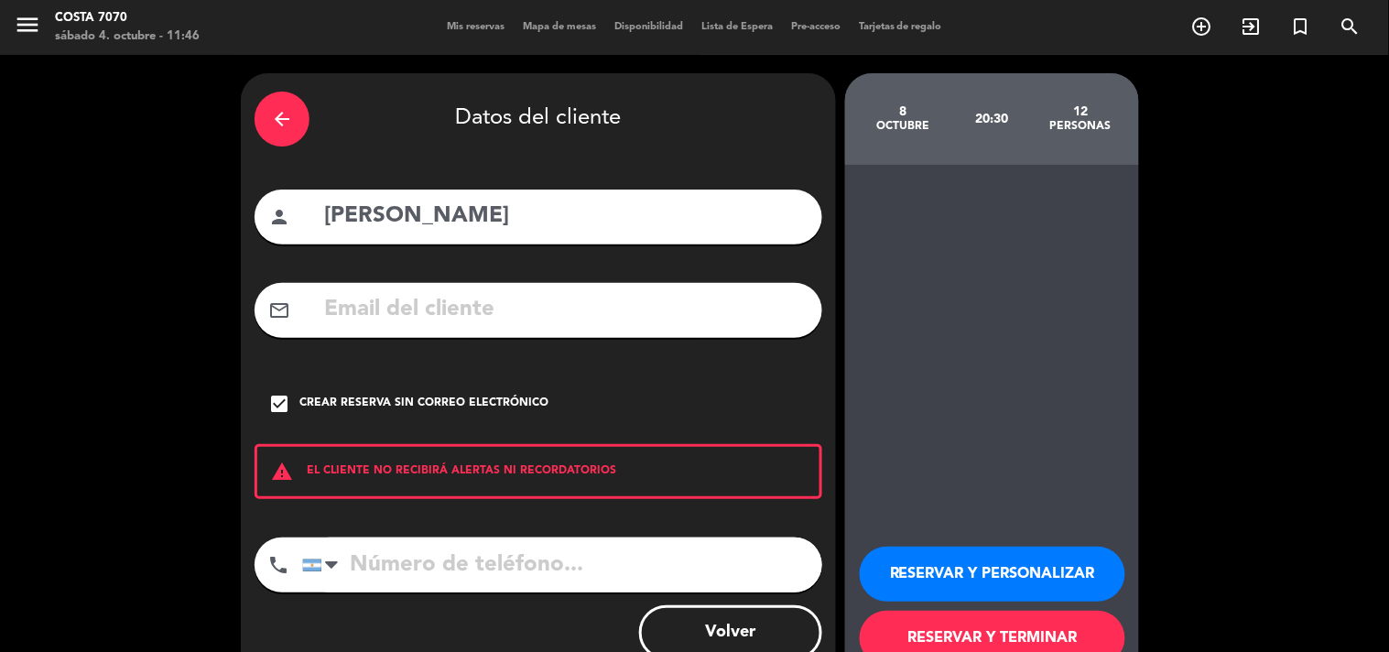
click at [946, 573] on button "RESERVAR Y PERSONALIZAR" at bounding box center [992, 573] width 265 height 55
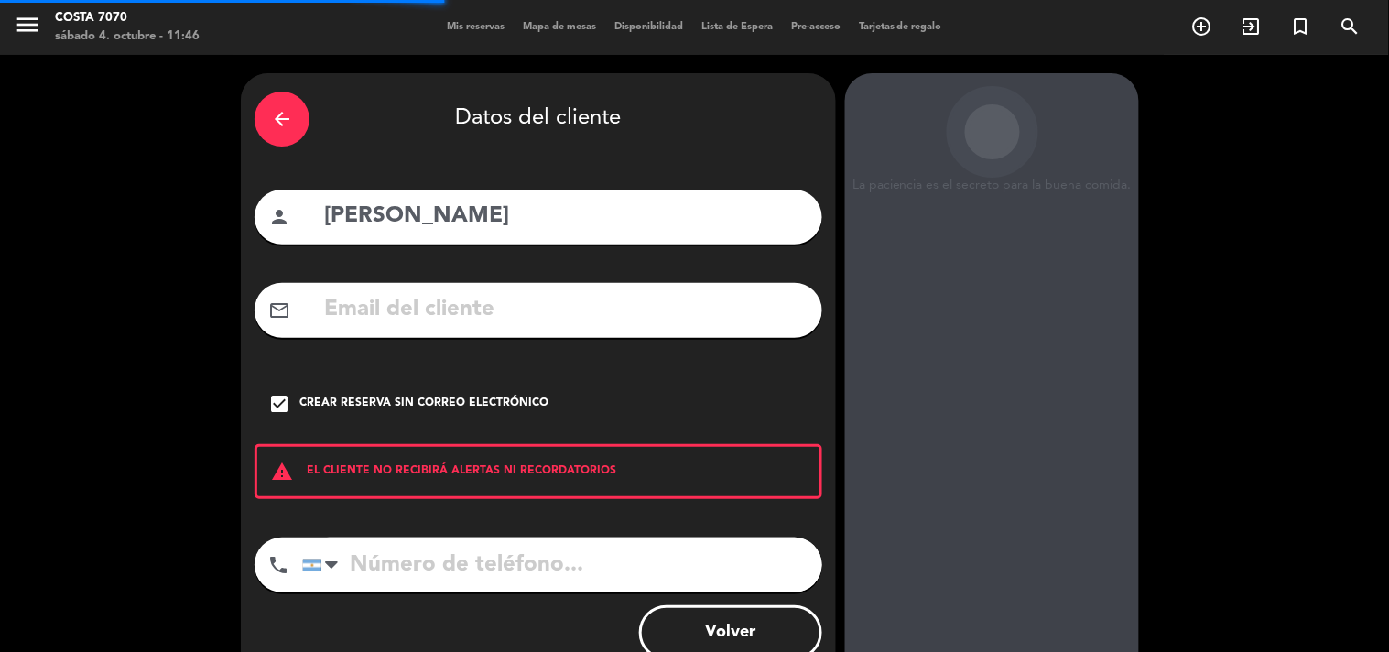
scroll to position [73, 0]
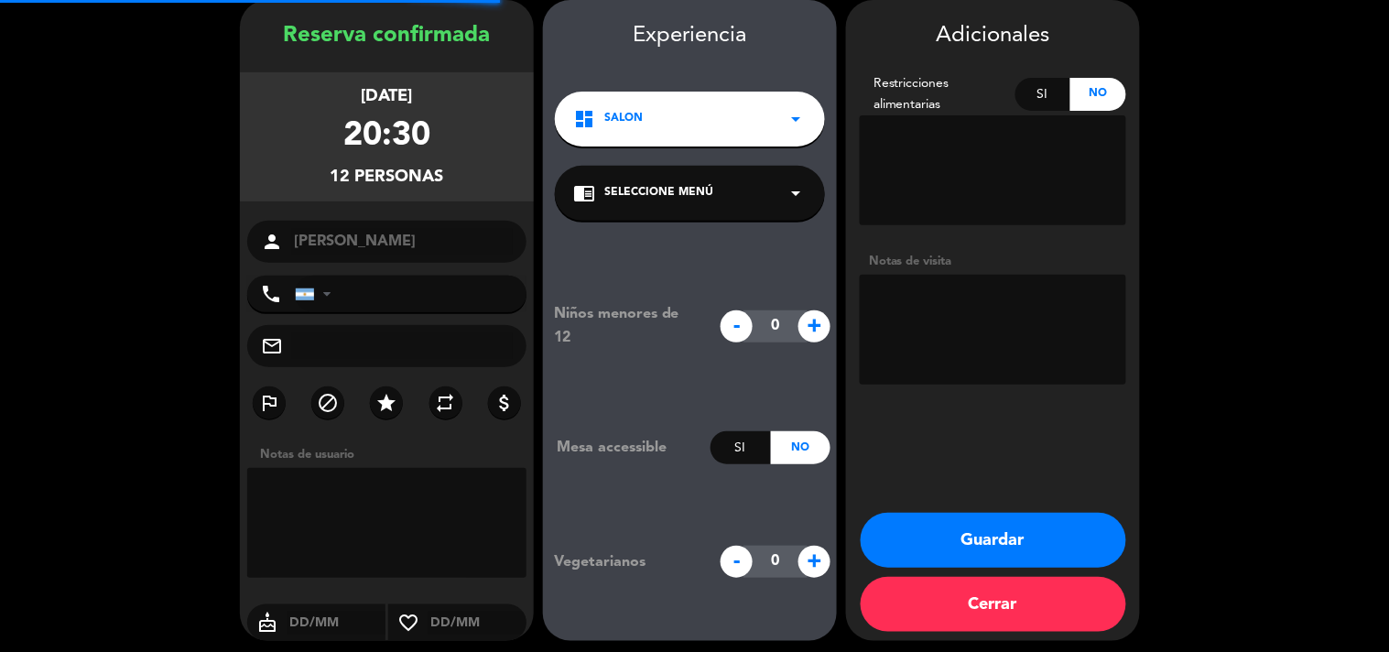
click at [994, 322] on textarea at bounding box center [993, 330] width 266 height 110
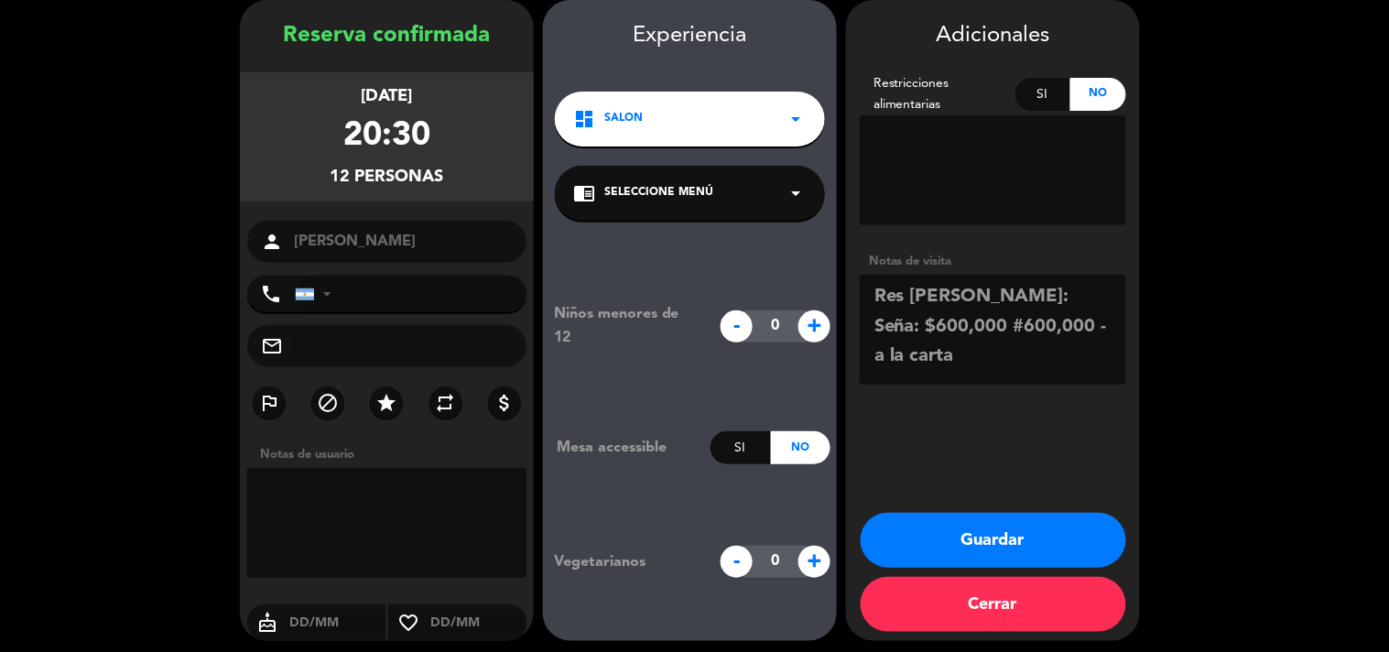
type textarea "Res [PERSON_NAME]: Seña: $600,000 #600,000 - a la carta"
click at [1000, 523] on button "Guardar" at bounding box center [992, 540] width 265 height 55
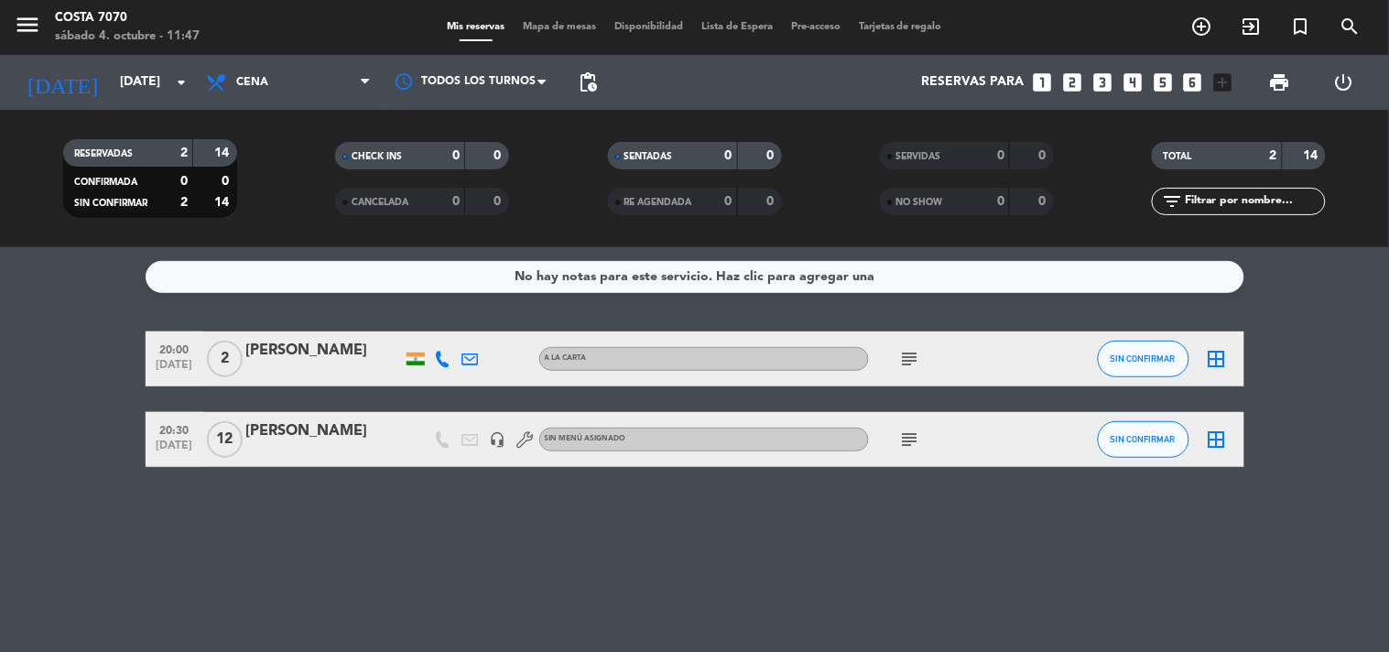
click at [35, 330] on div "No hay notas para este servicio. Haz clic para agregar una 20:00 [DATE] 2 Mitha…" at bounding box center [694, 449] width 1389 height 405
click at [891, 435] on div "subject" at bounding box center [951, 439] width 165 height 54
click at [901, 439] on icon "subject" at bounding box center [910, 439] width 22 height 22
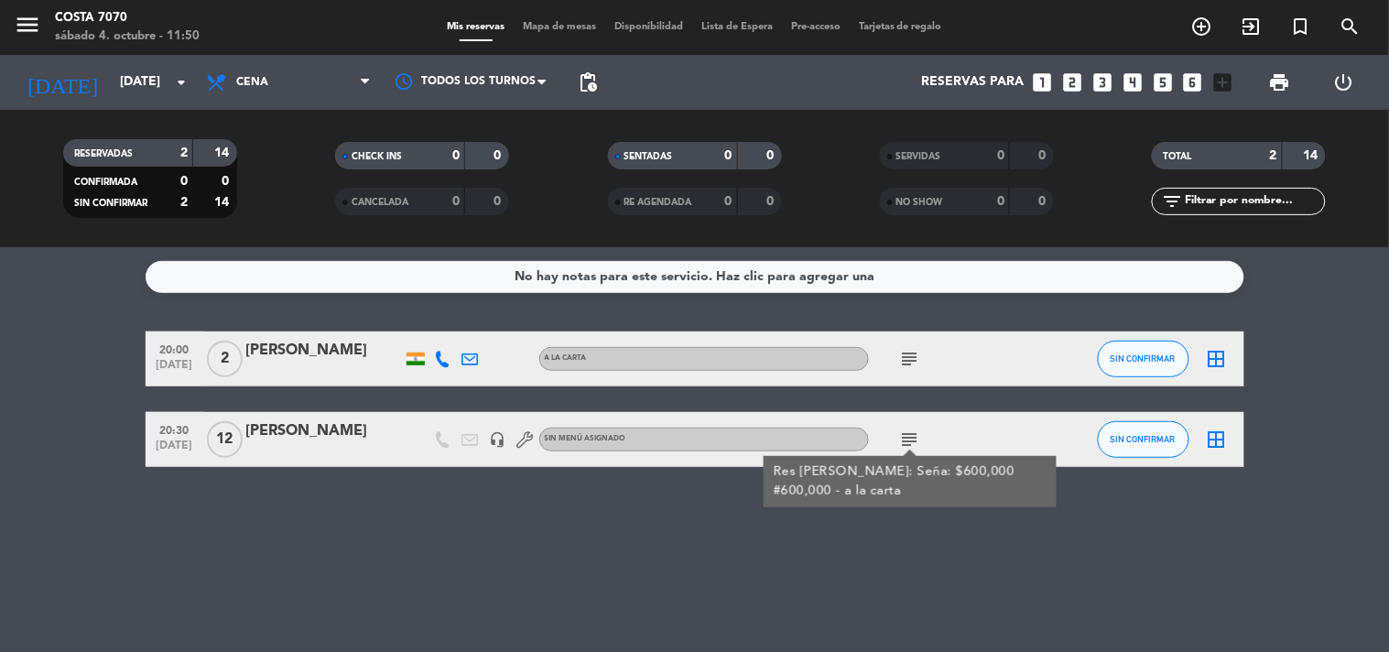
click at [359, 437] on div "[PERSON_NAME]" at bounding box center [324, 431] width 156 height 24
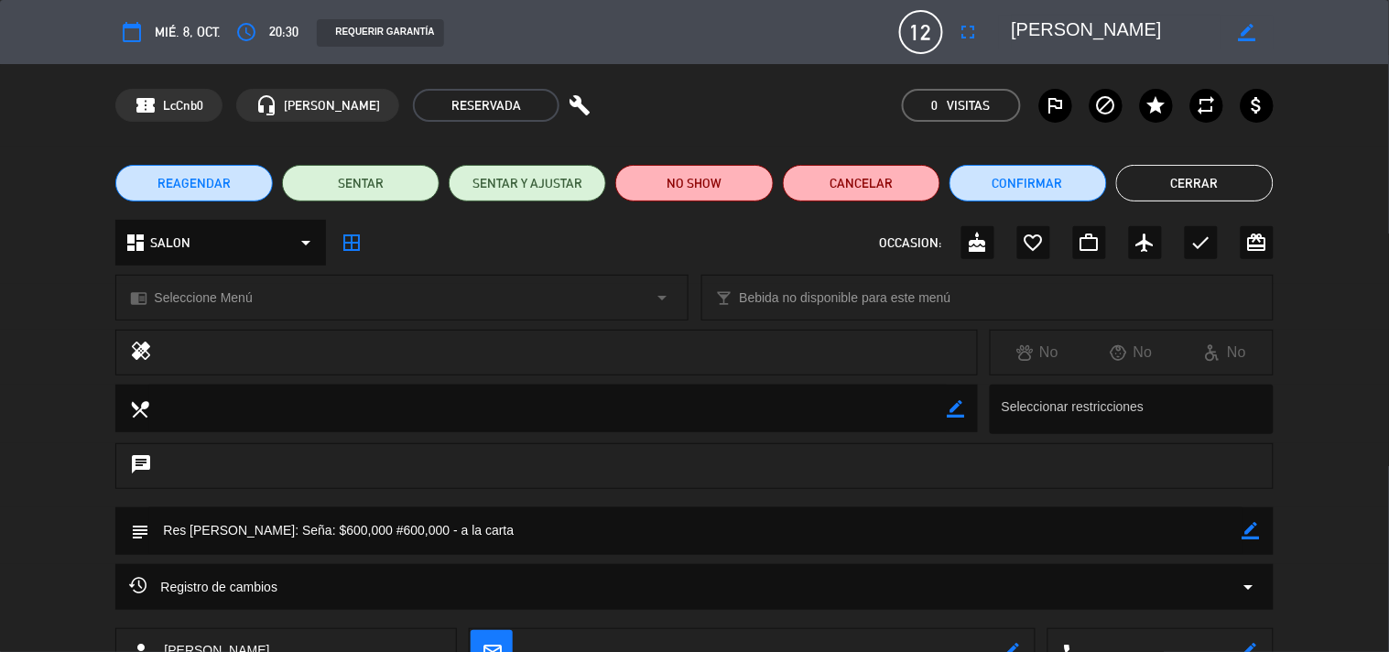
click at [1251, 532] on icon "border_color" at bounding box center [1250, 530] width 17 height 17
drag, startPoint x: 388, startPoint y: 525, endPoint x: 342, endPoint y: 520, distance: 46.0
click at [342, 520] on textarea at bounding box center [695, 530] width 1092 height 47
click at [1228, 522] on textarea at bounding box center [695, 530] width 1092 height 47
type textarea "Res [PERSON_NAME]: Seña: $600,000 #pendiente - a la carta"
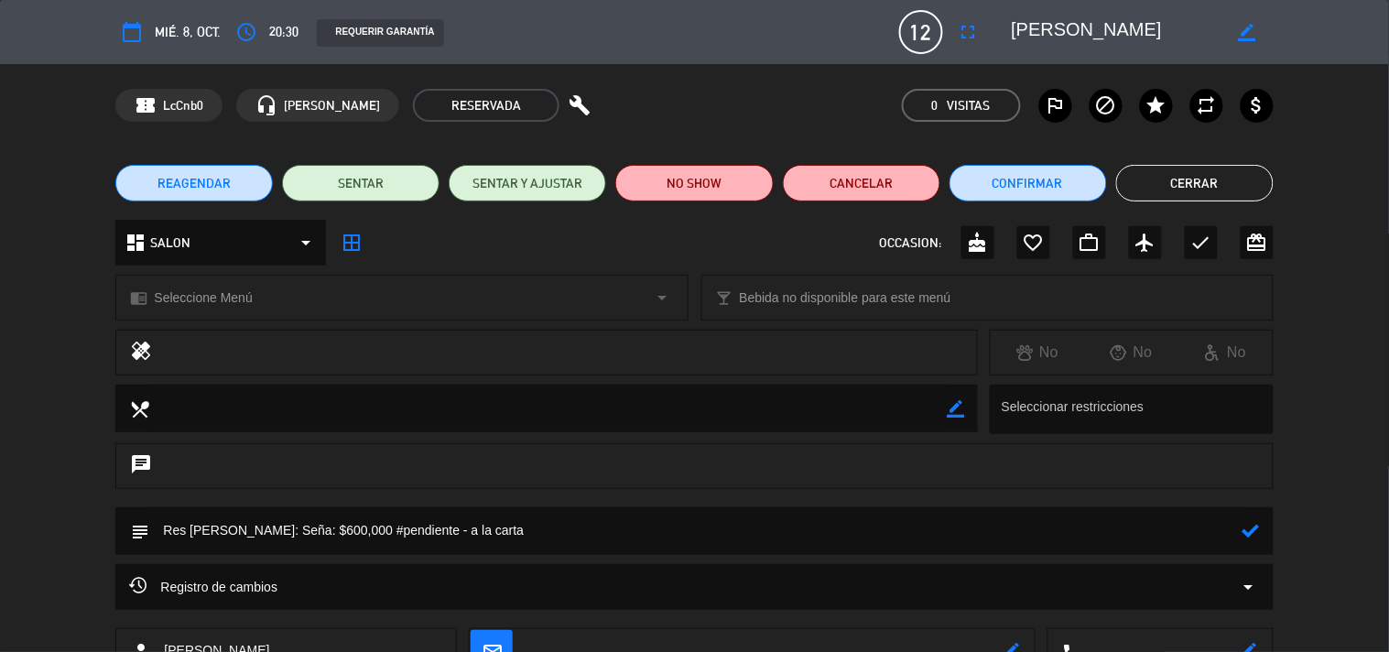
click at [1249, 527] on icon at bounding box center [1250, 530] width 17 height 17
click at [1257, 588] on icon "arrow_drop_down" at bounding box center [1249, 587] width 22 height 22
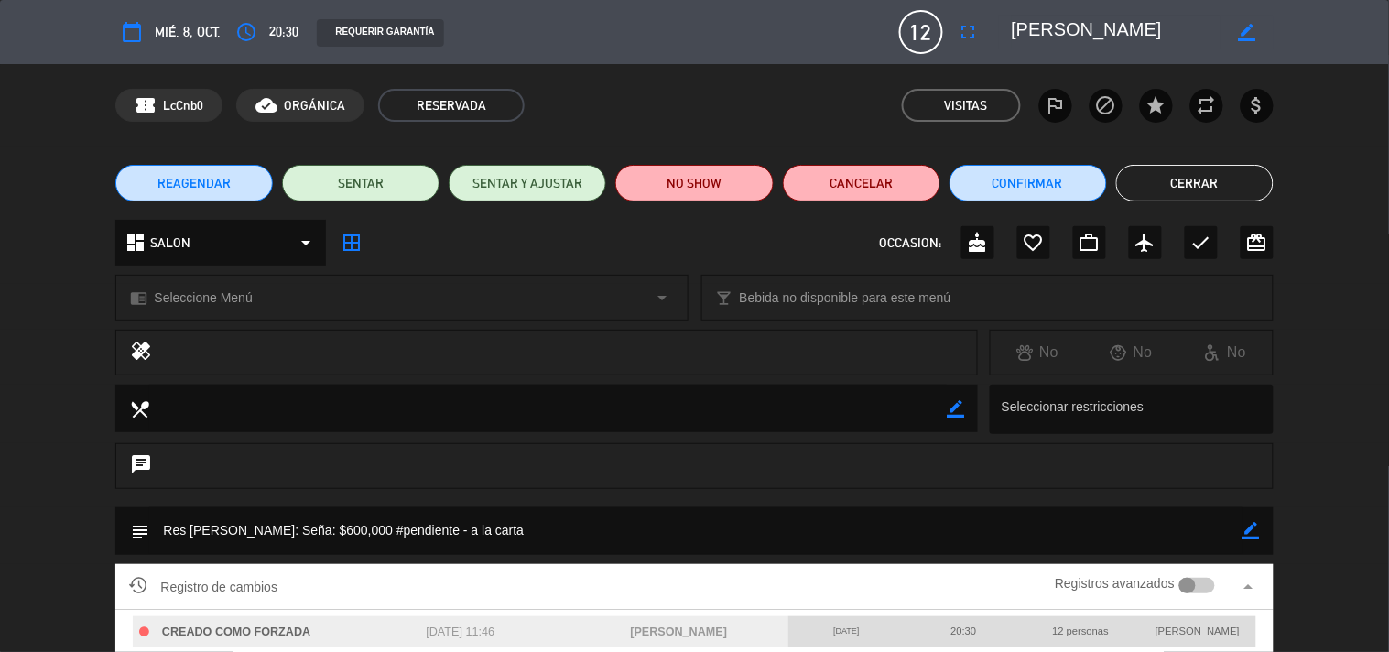
scroll to position [178, 0]
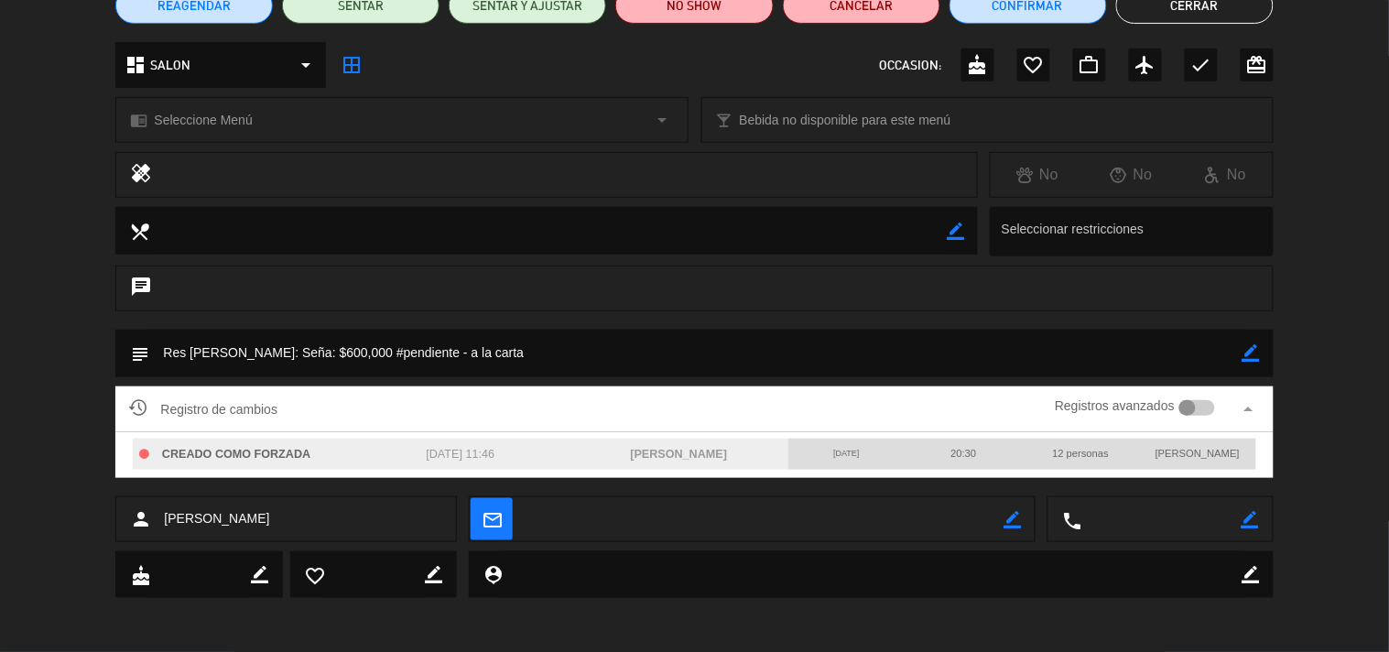
click at [1249, 412] on icon "arrow_drop_up" at bounding box center [1249, 409] width 22 height 22
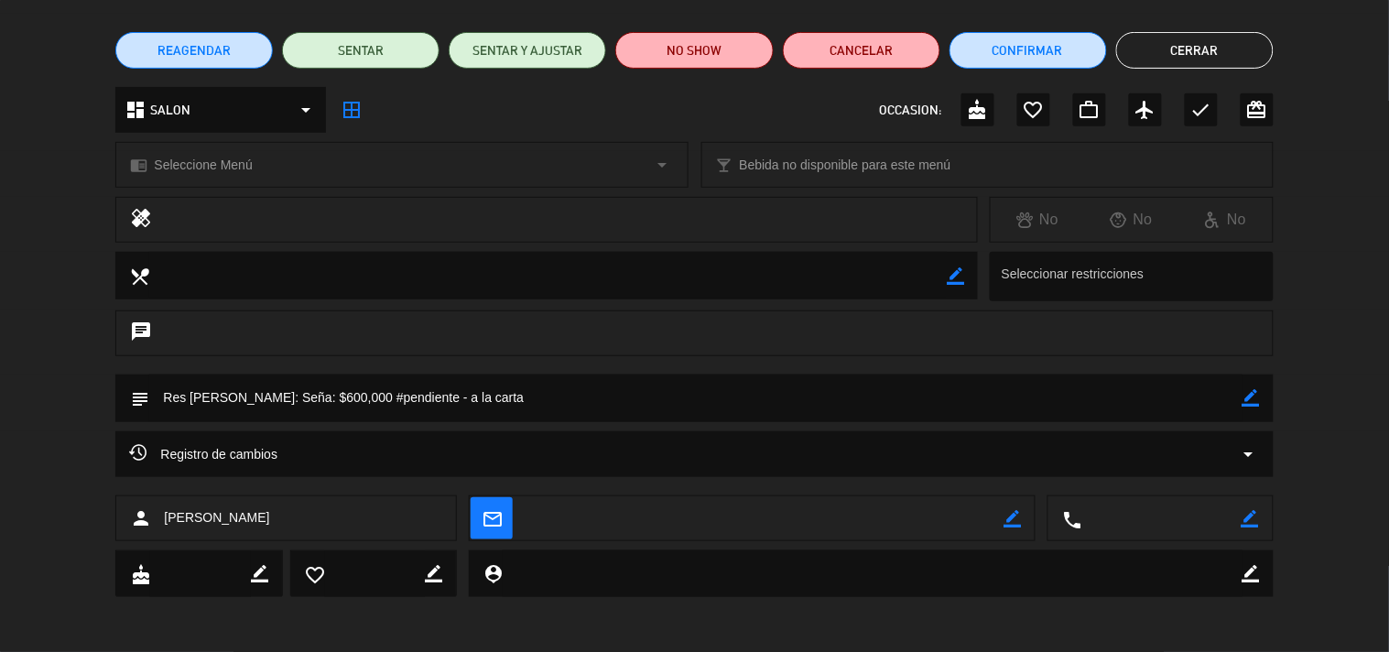
scroll to position [132, 0]
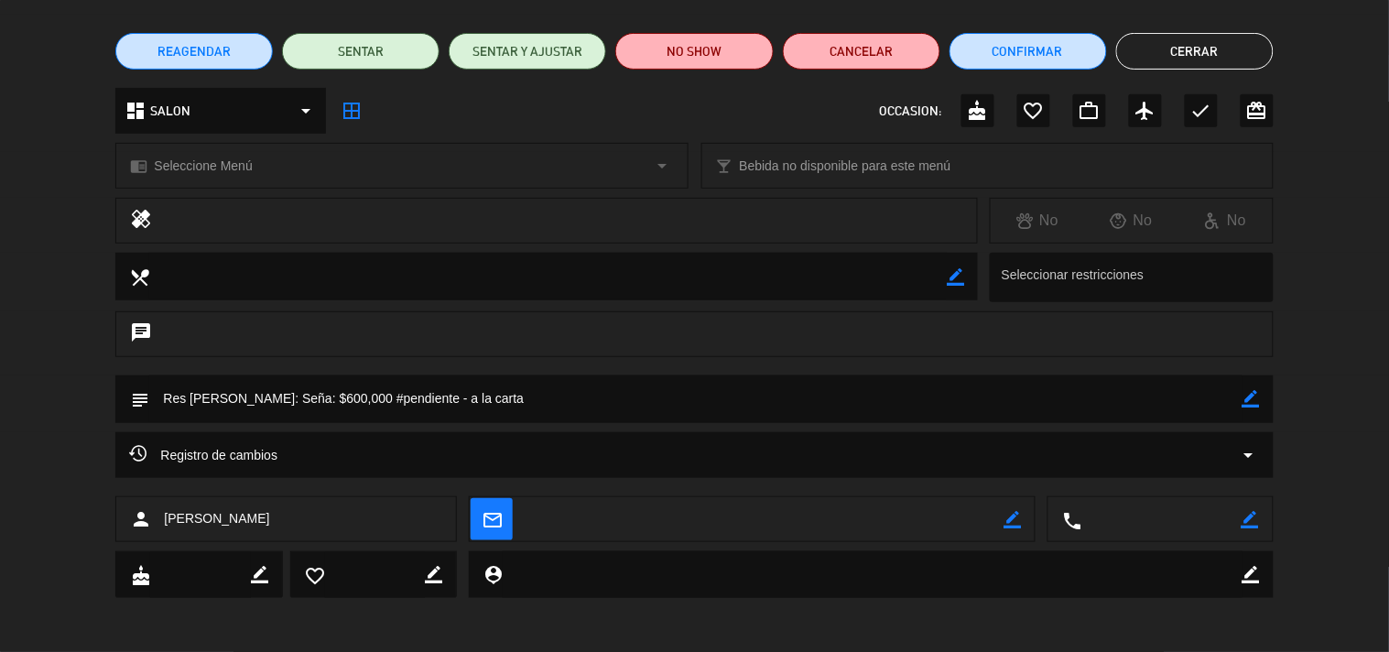
click at [1251, 433] on div "Registro de cambios arrow_drop_down" at bounding box center [693, 455] width 1157 height 46
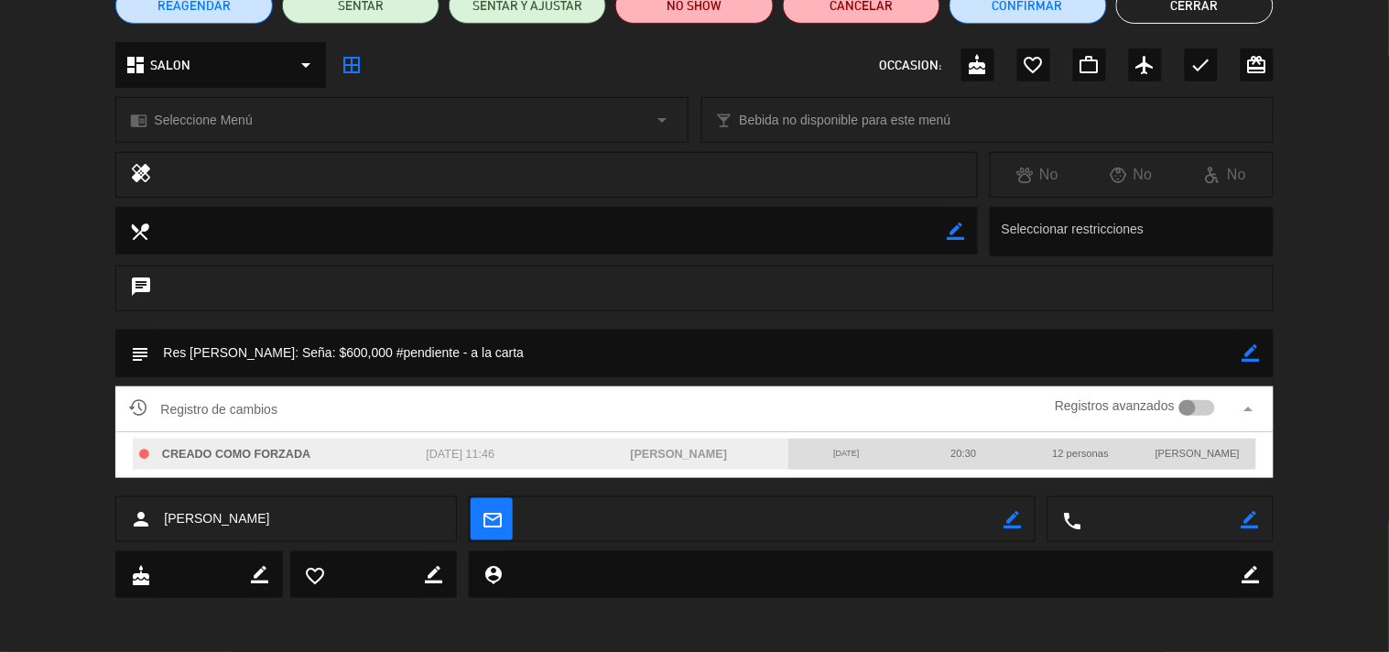
click at [1195, 395] on div "Registros avanzados" at bounding box center [1134, 408] width 159 height 27
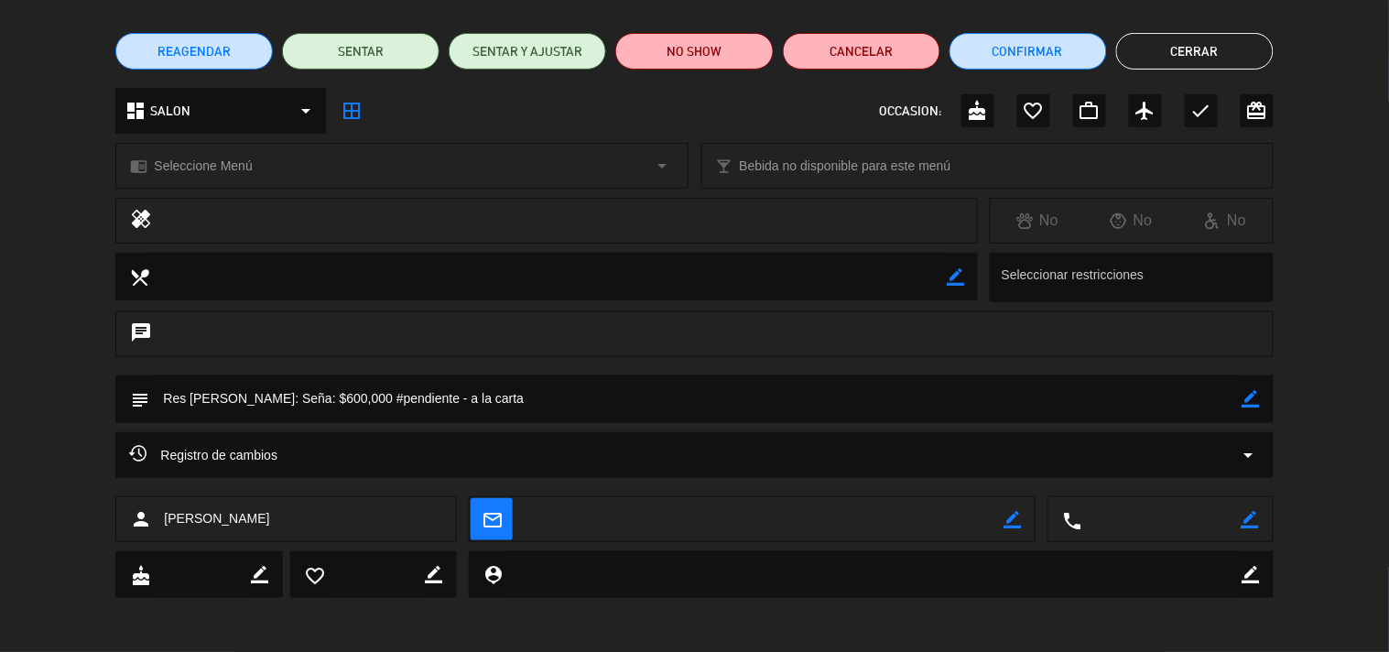
click at [1239, 458] on icon "arrow_drop_down" at bounding box center [1249, 455] width 22 height 22
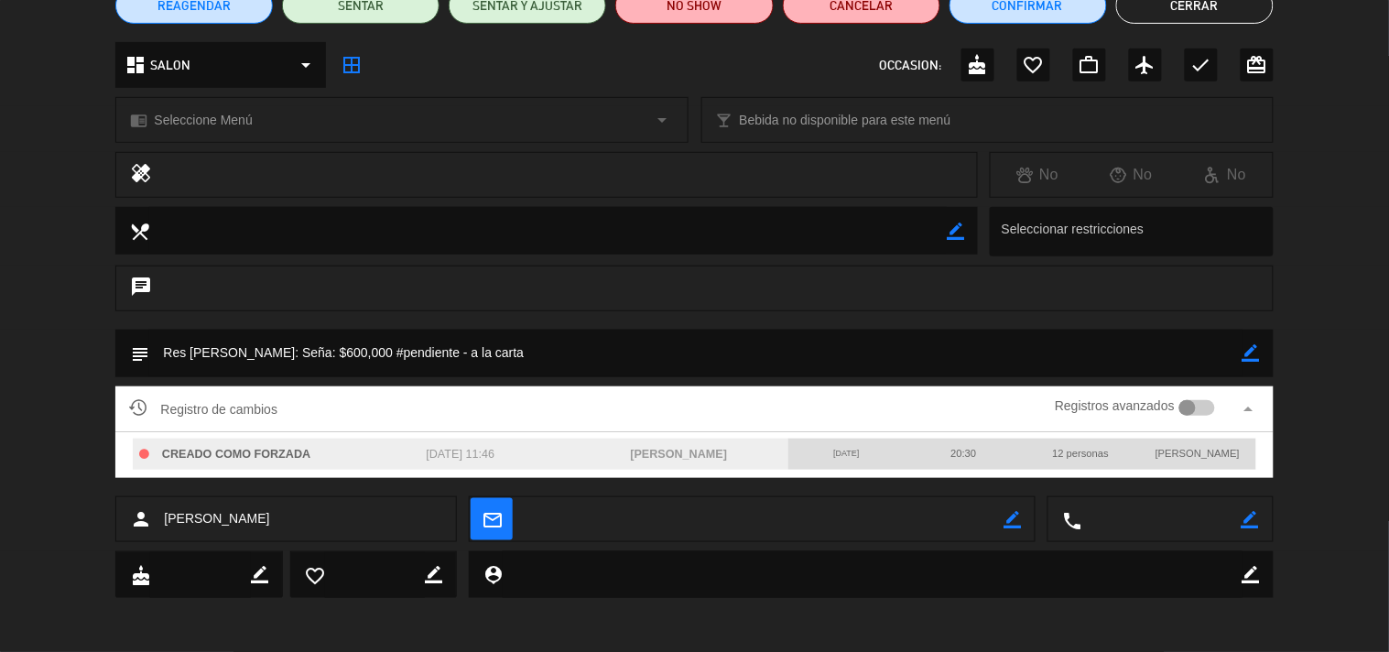
click at [1188, 413] on div at bounding box center [1187, 408] width 16 height 16
click at [1191, 413] on div at bounding box center [1197, 408] width 36 height 16
click at [1240, 408] on icon "arrow_drop_up" at bounding box center [1249, 409] width 22 height 22
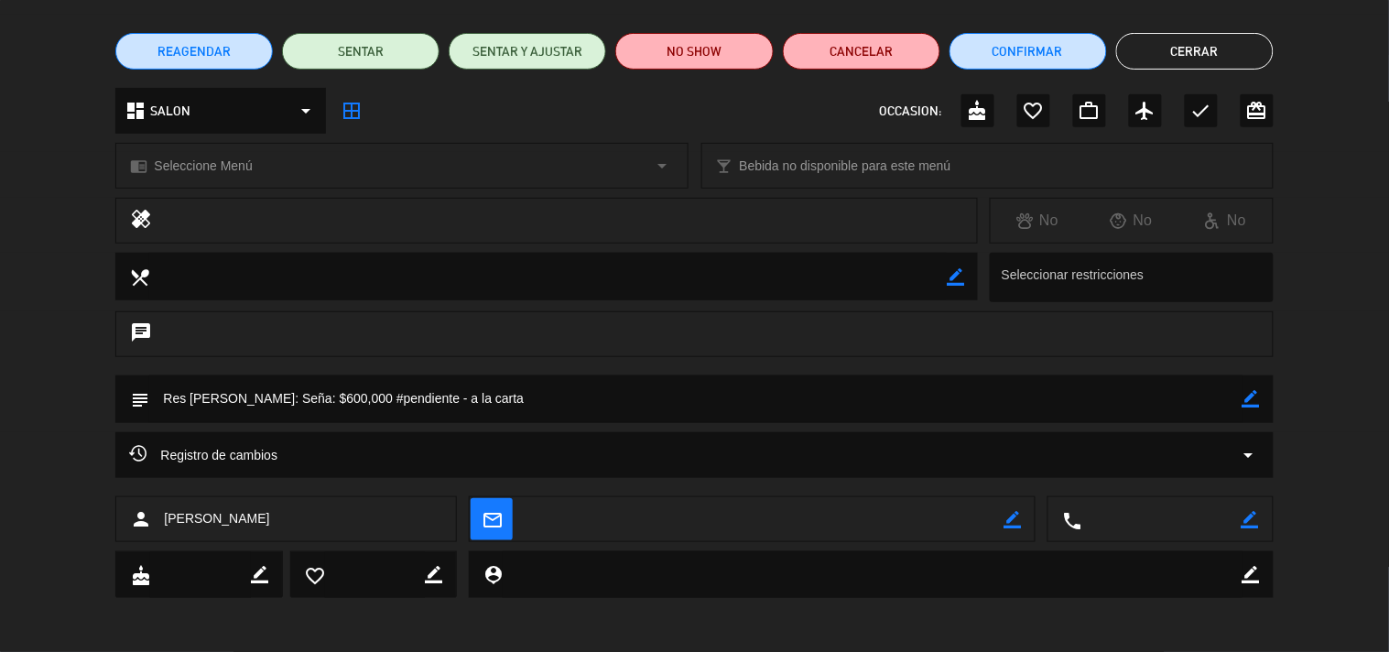
scroll to position [0, 0]
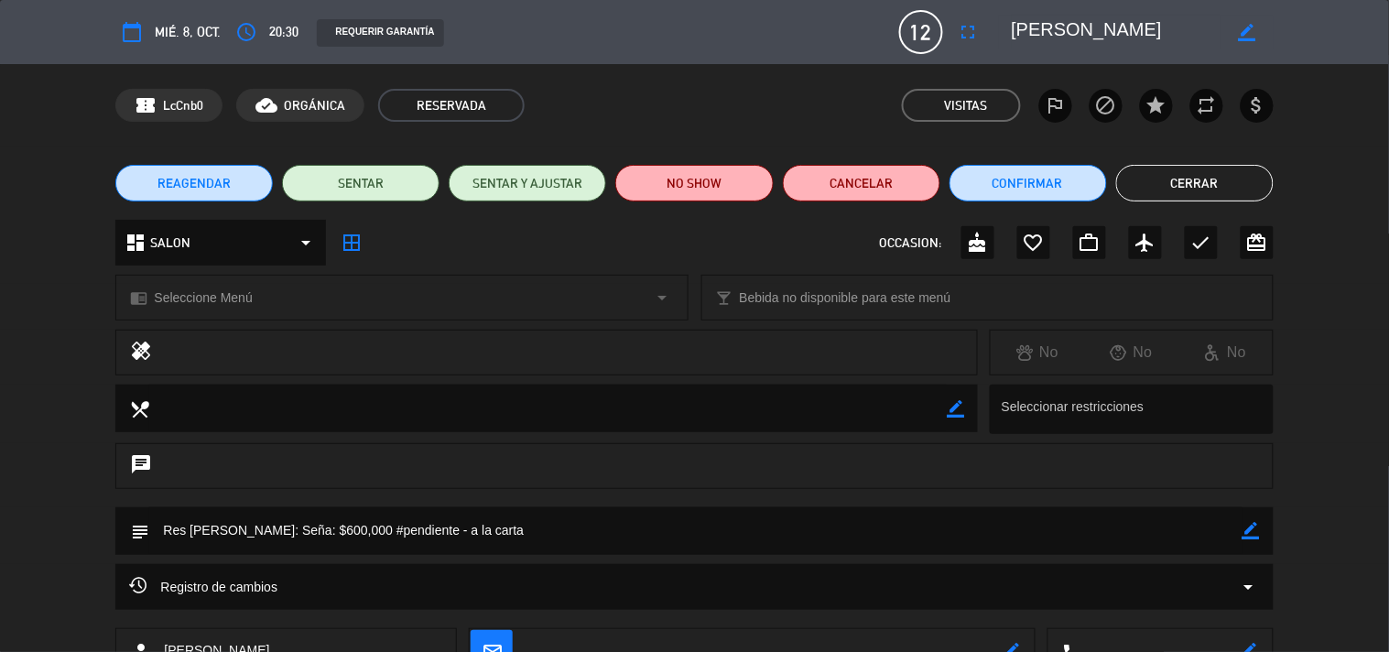
click at [1166, 174] on button "Cerrar" at bounding box center [1194, 183] width 157 height 37
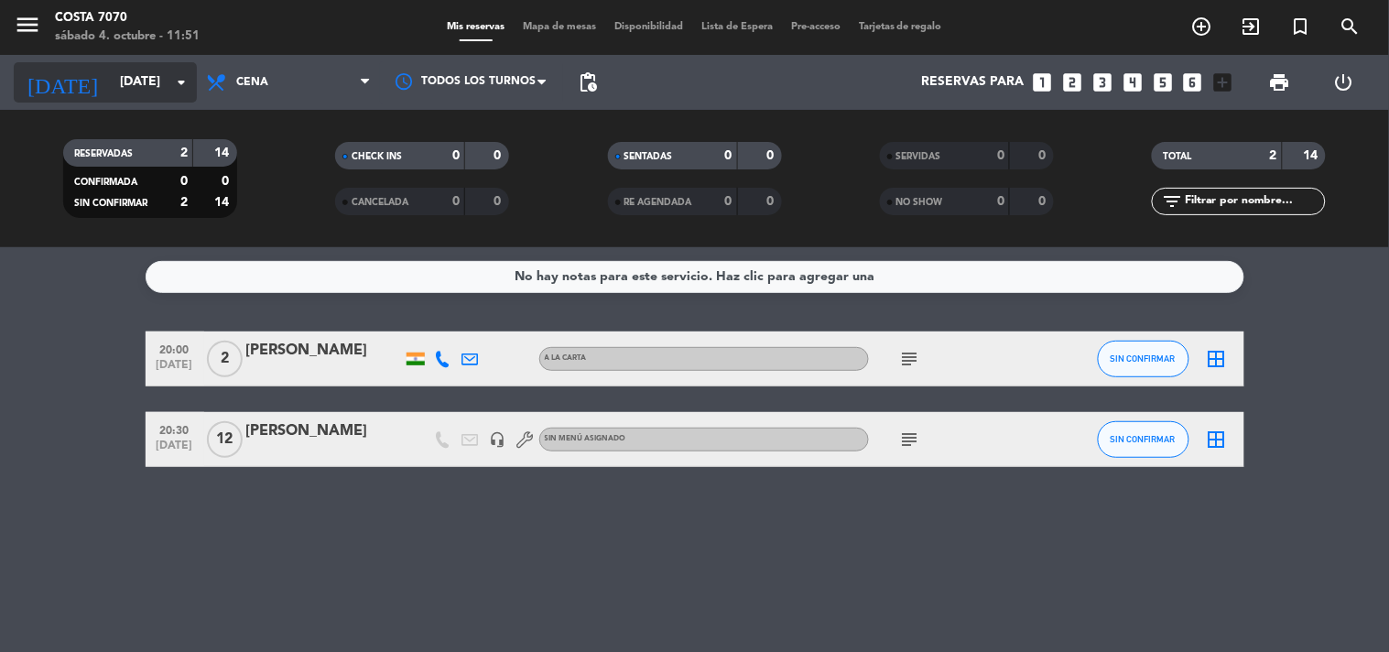
click at [94, 99] on div "[DATE] [DATE] arrow_drop_down" at bounding box center [105, 82] width 183 height 40
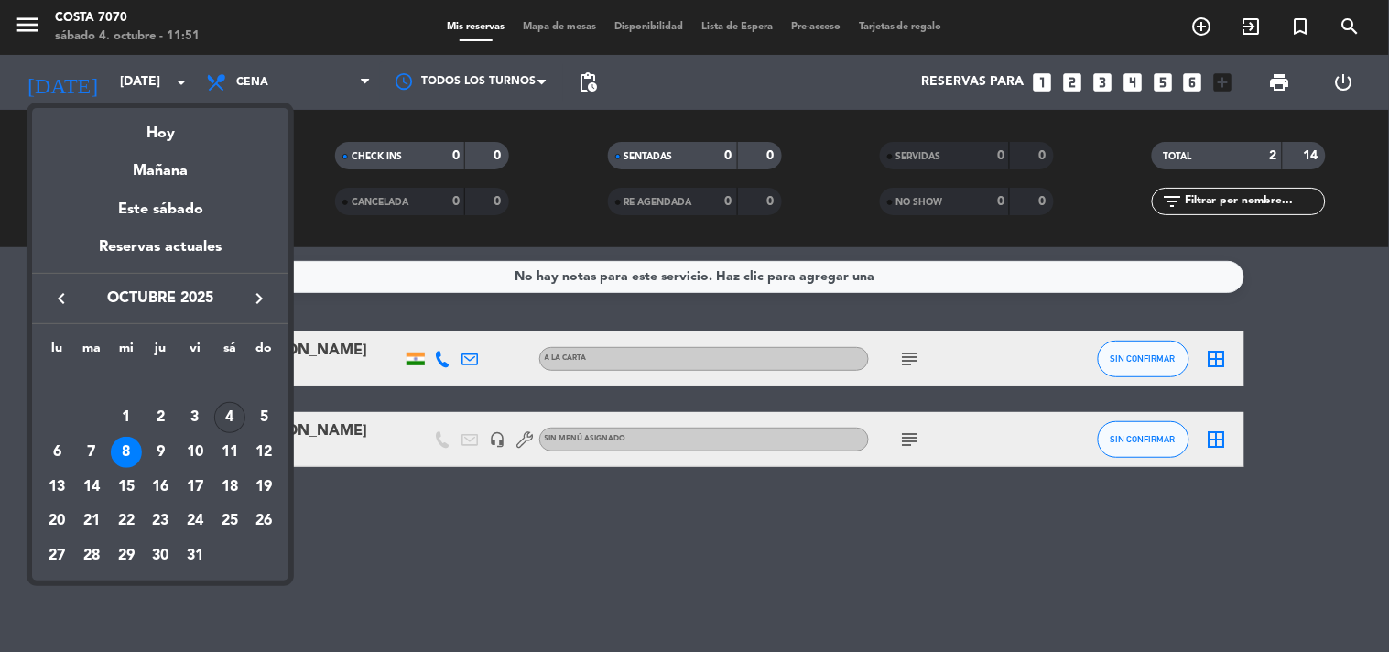
click at [230, 422] on div "4" at bounding box center [229, 417] width 31 height 31
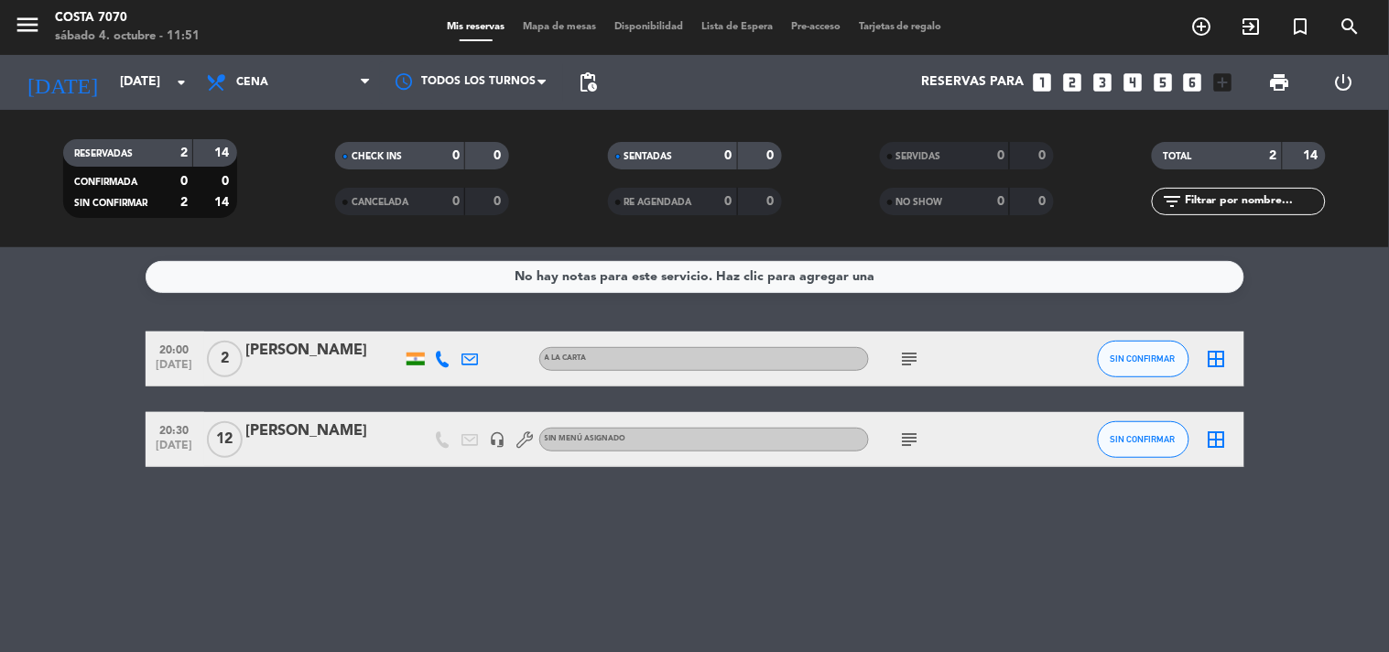
type input "[DATE]"
click at [586, 86] on span "pending_actions" at bounding box center [588, 82] width 22 height 22
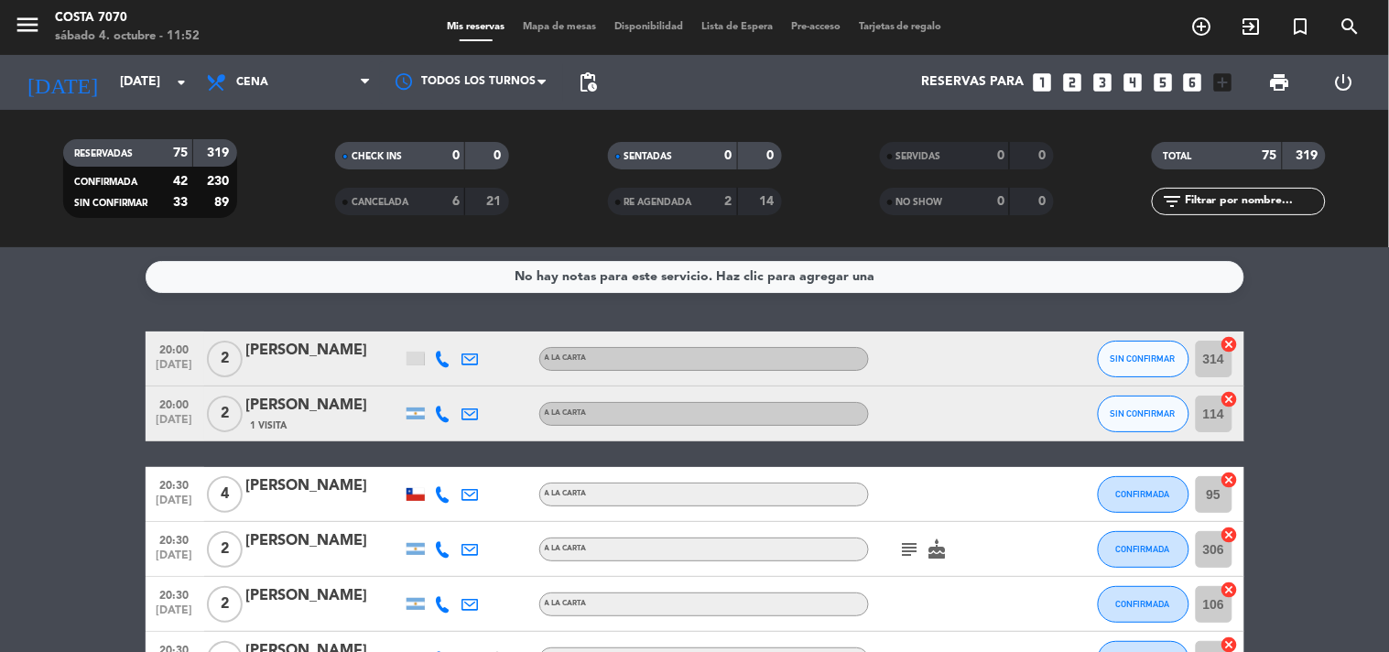
click at [1264, 196] on input "text" at bounding box center [1254, 201] width 142 height 20
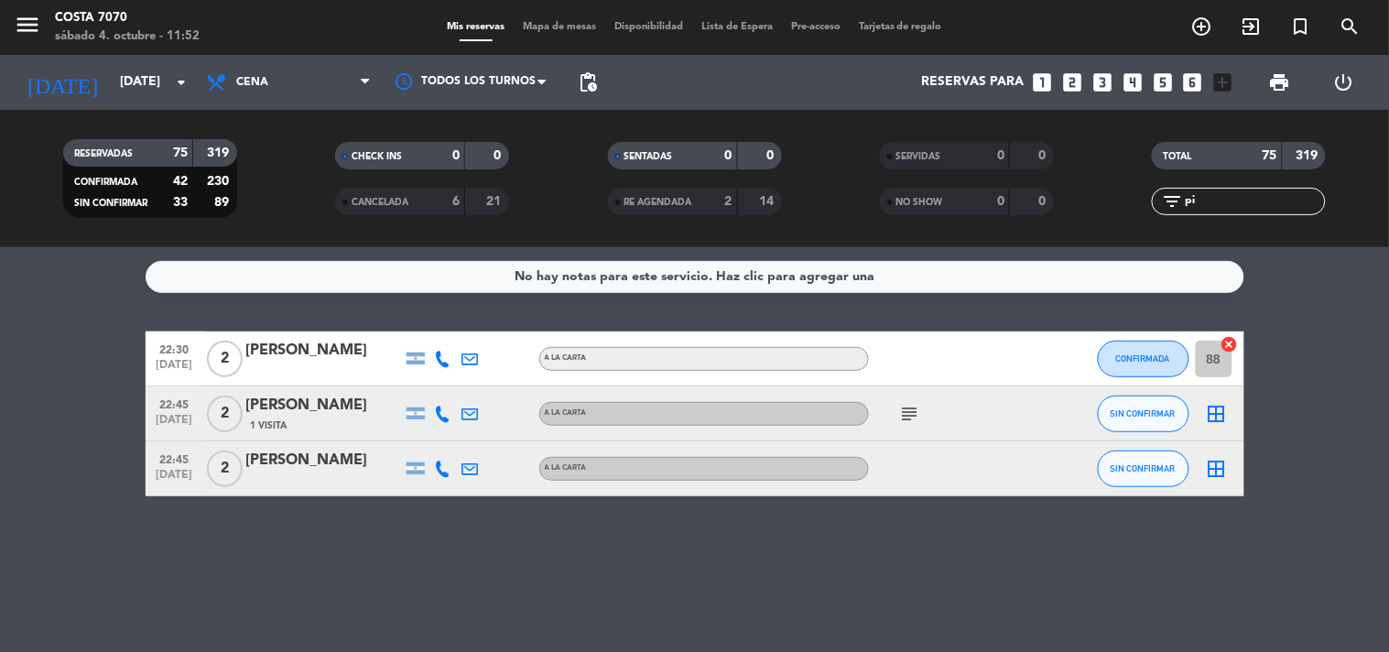
type input "pi"
click at [294, 362] on div "[PERSON_NAME]" at bounding box center [324, 351] width 156 height 24
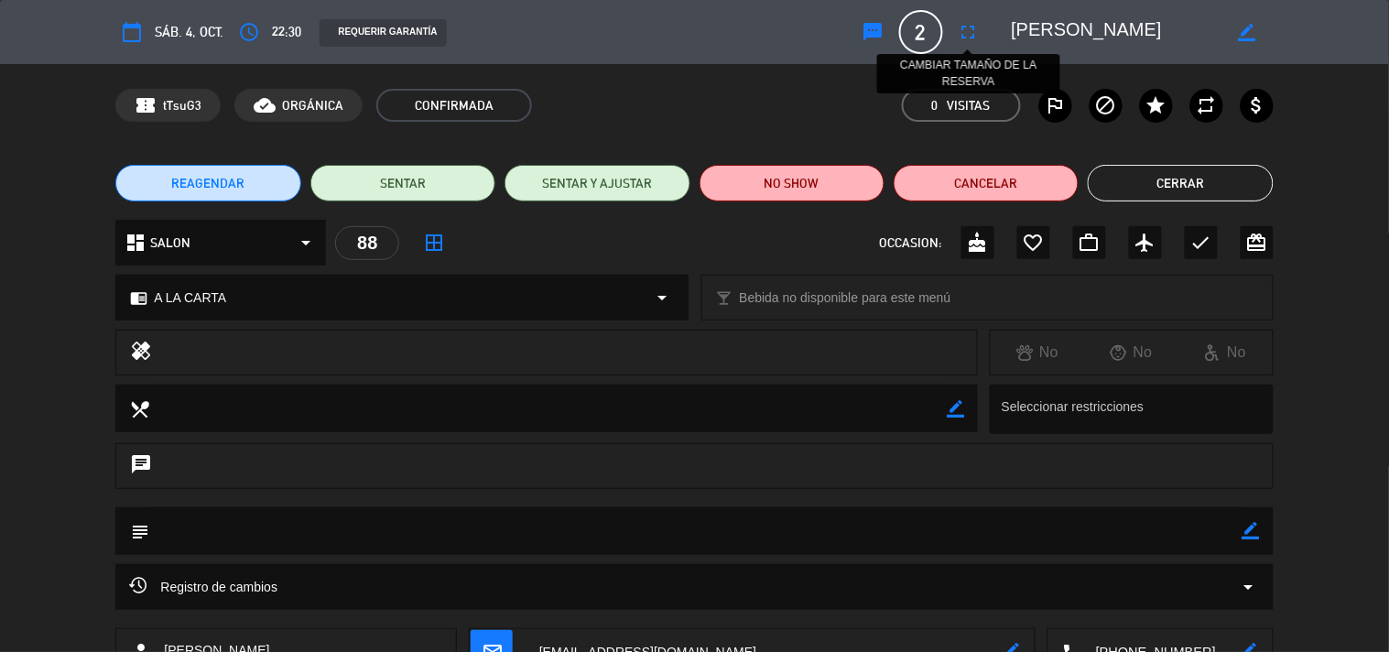
click at [968, 31] on icon "fullscreen" at bounding box center [968, 32] width 22 height 22
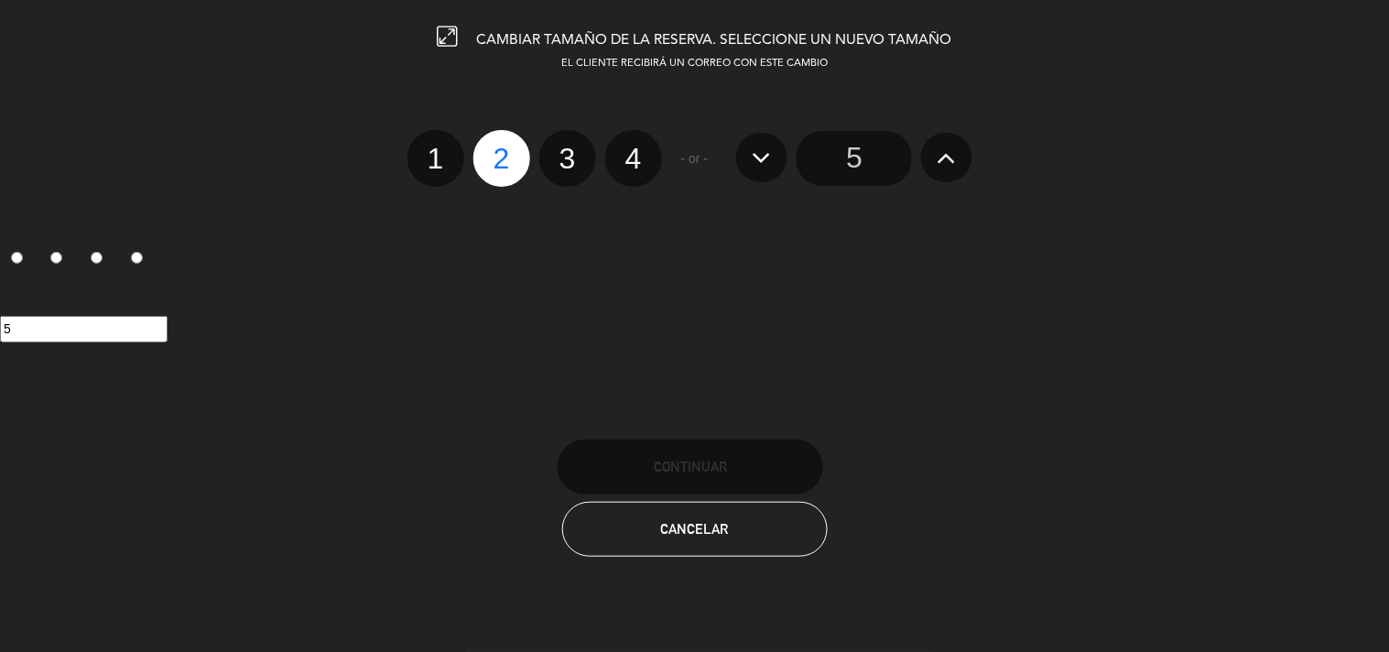
click at [574, 148] on label "3" at bounding box center [567, 158] width 57 height 57
click at [571, 148] on input "3" at bounding box center [565, 142] width 12 height 12
radio input "true"
radio input "false"
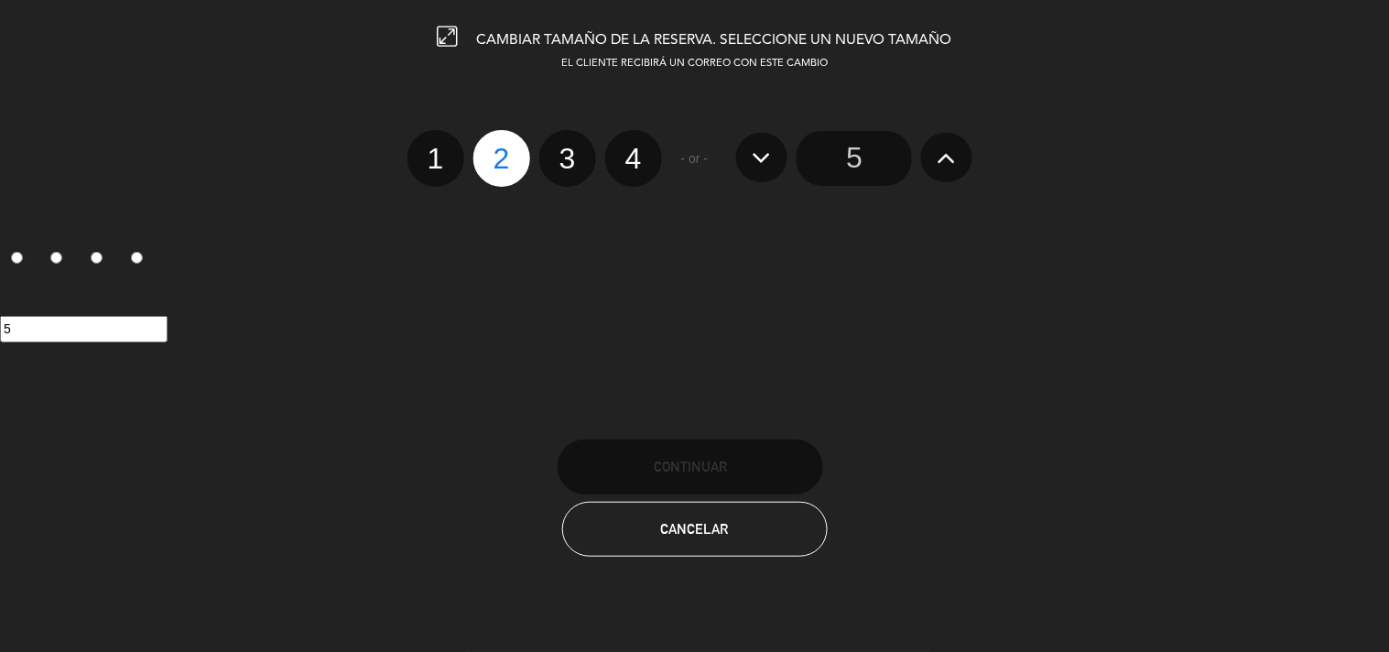
radio input "false"
radio input "true"
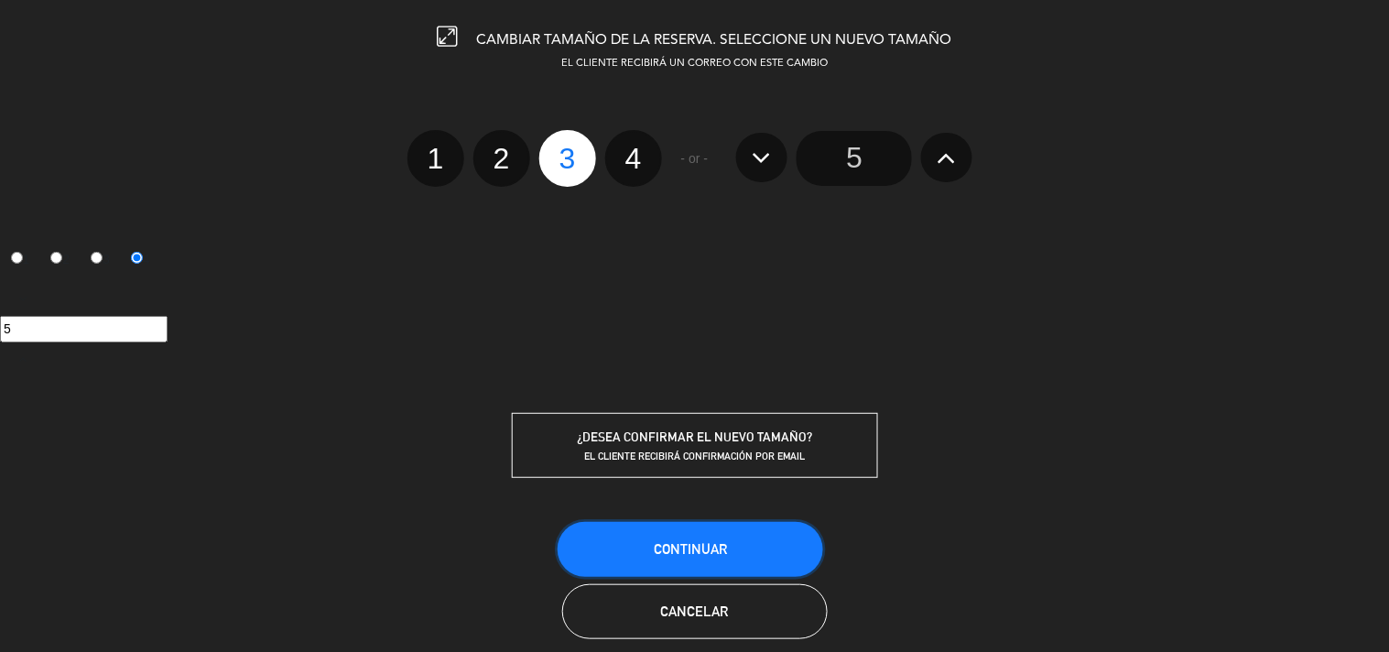
click at [669, 531] on button "Continuar" at bounding box center [689, 549] width 265 height 55
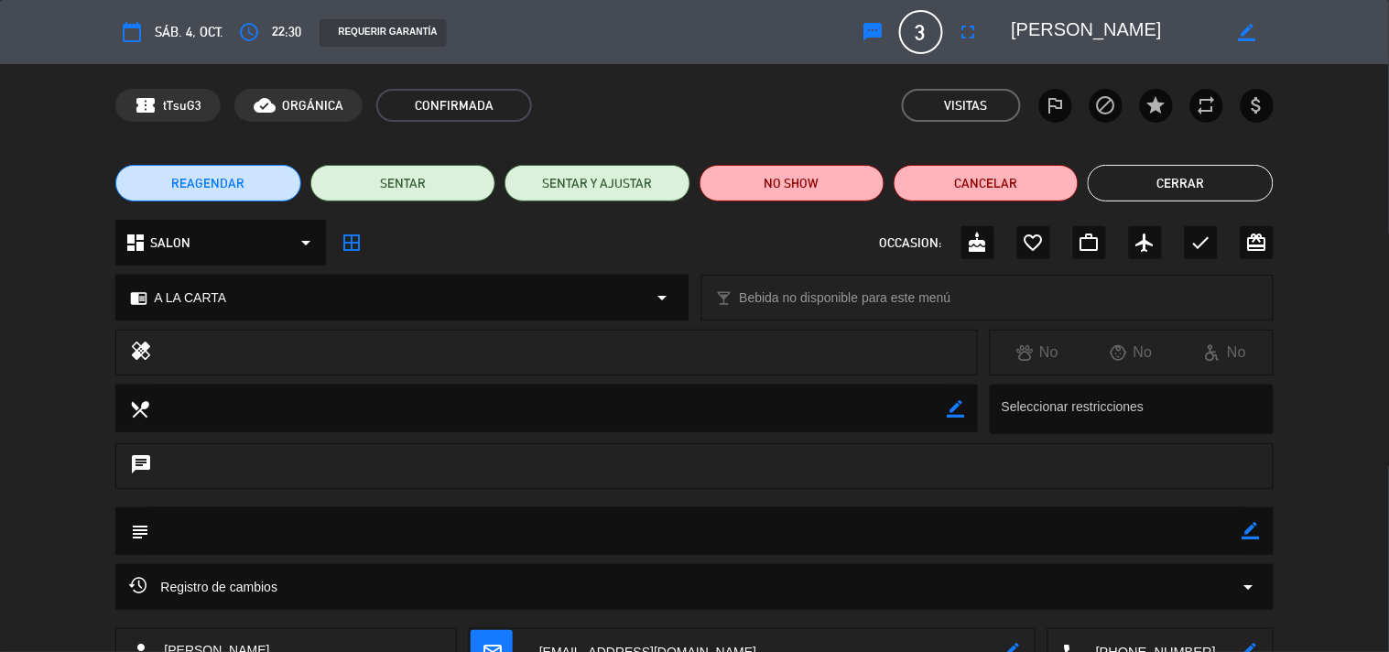
click at [1147, 172] on button "Cerrar" at bounding box center [1179, 183] width 185 height 37
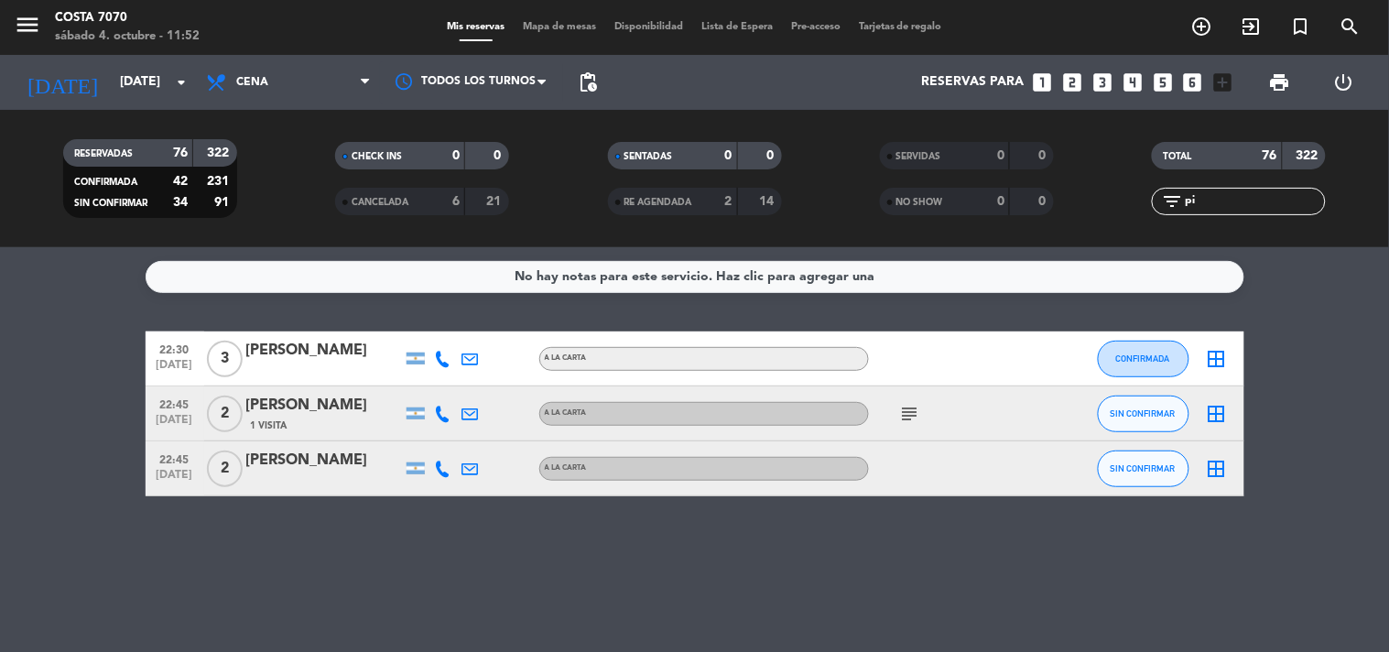
click at [1196, 200] on input "pi" at bounding box center [1254, 201] width 142 height 20
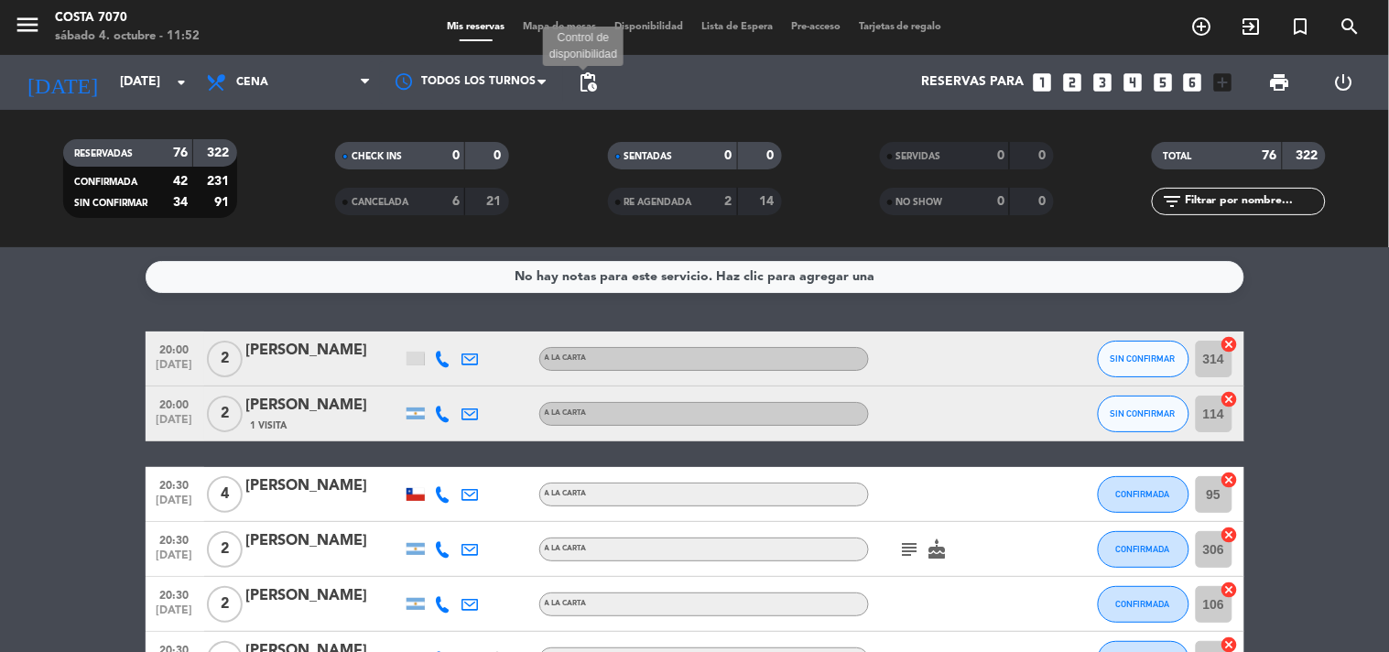
click at [581, 75] on span "pending_actions" at bounding box center [588, 82] width 22 height 22
